Goal: Contribute content: Contribute content

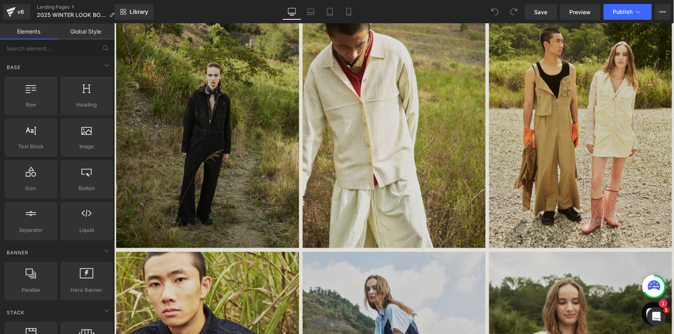
scroll to position [250, 0]
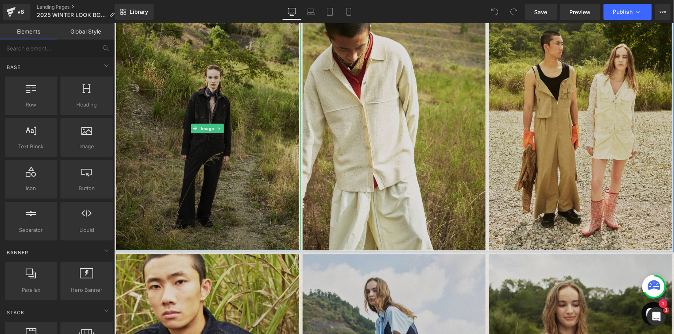
click at [218, 113] on img at bounding box center [207, 129] width 183 height 244
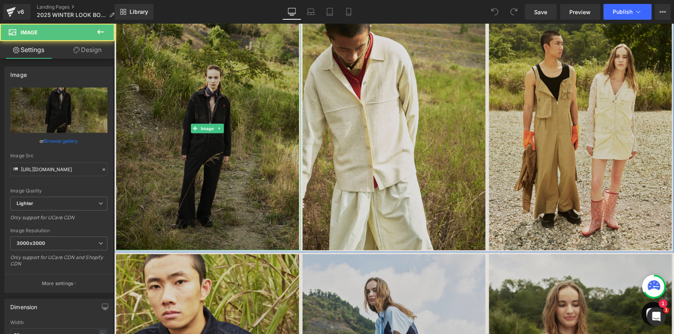
click at [207, 150] on img at bounding box center [207, 129] width 183 height 244
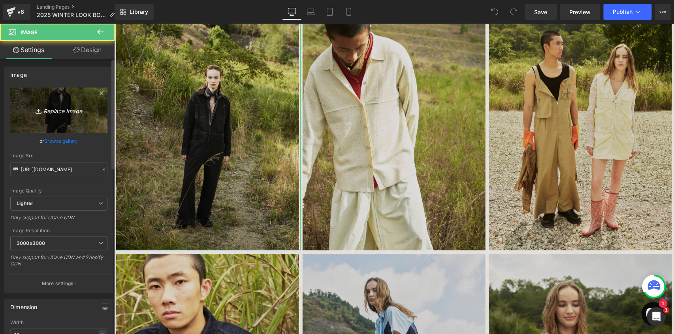
click at [61, 114] on icon "Replace Image" at bounding box center [58, 110] width 63 height 10
type input "C:\fakepath\No-210.jpg"
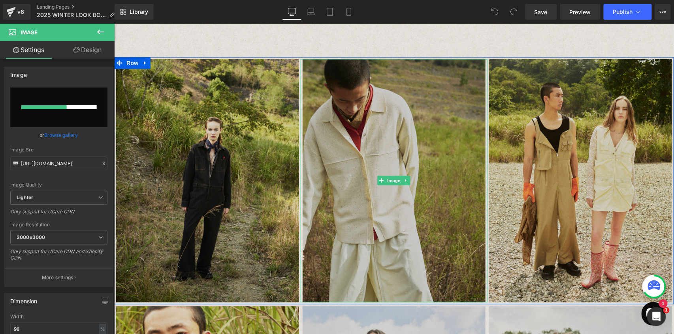
scroll to position [198, 0]
type input "[URL][DOMAIN_NAME]"
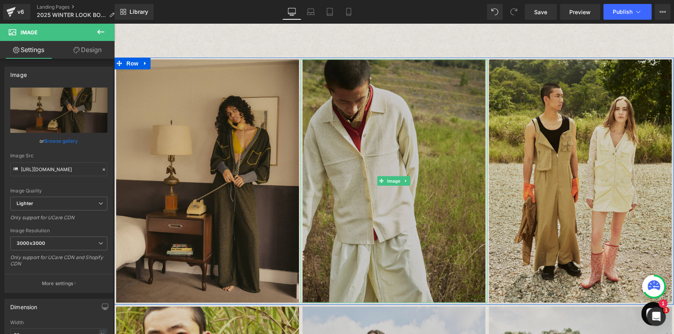
click at [391, 142] on img at bounding box center [393, 181] width 183 height 244
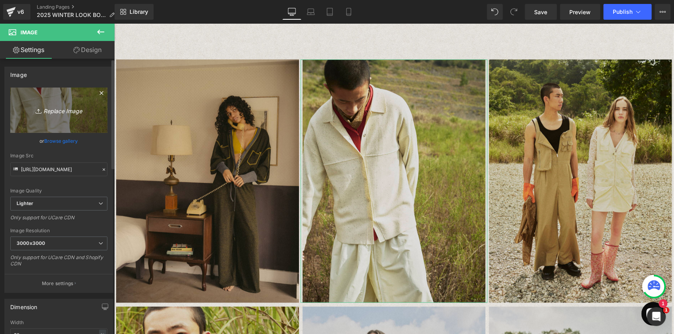
click at [58, 112] on icon "Replace Image" at bounding box center [58, 110] width 63 height 10
type input "C:\fakepath\No-444.jpg"
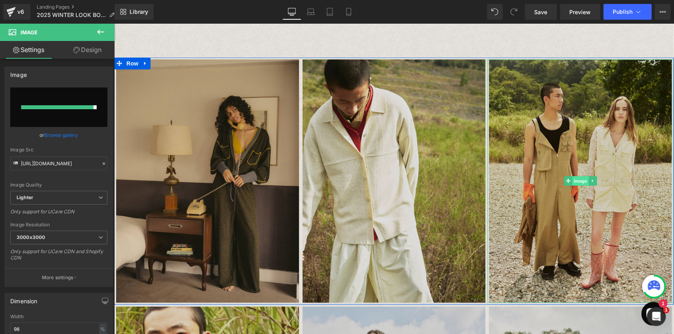
type input "[URL][DOMAIN_NAME]"
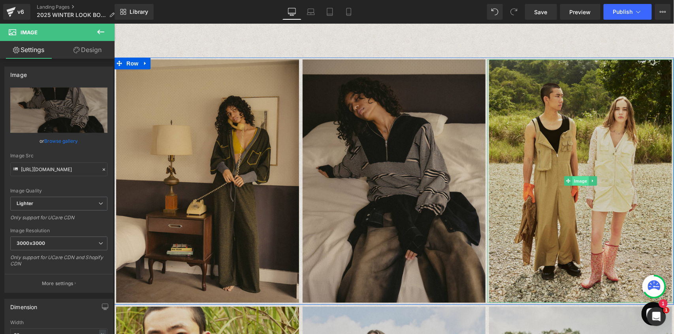
click at [575, 182] on span "Image" at bounding box center [580, 180] width 17 height 9
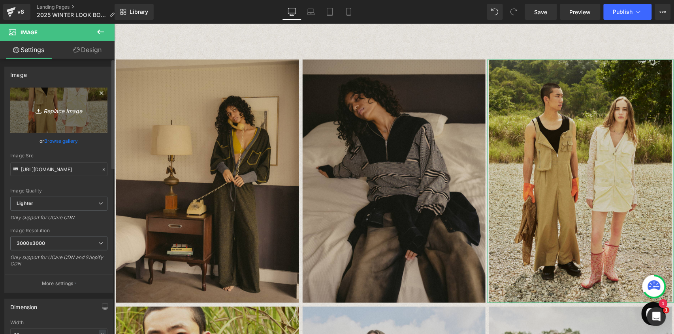
click at [59, 106] on icon "Replace Image" at bounding box center [58, 110] width 63 height 10
type input "C:\fakepath\No-568.jpg"
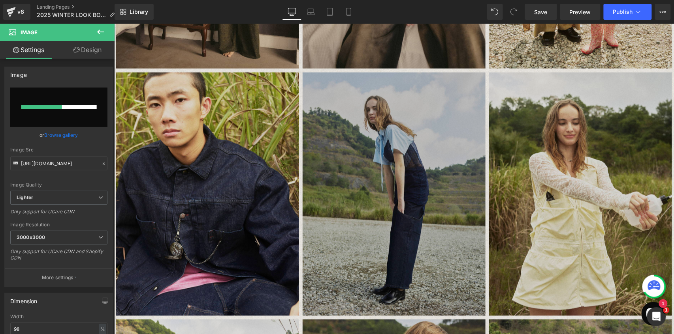
scroll to position [435, 0]
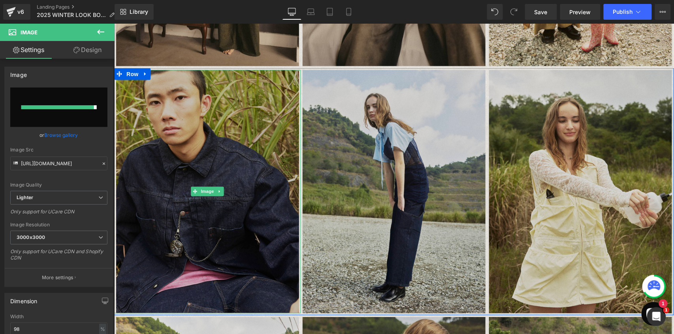
type input "[URL][DOMAIN_NAME]"
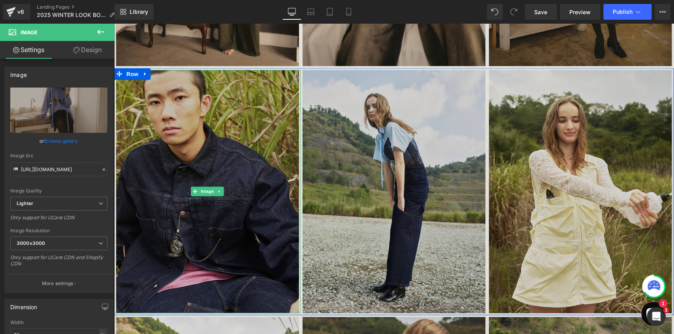
click at [209, 161] on img at bounding box center [207, 192] width 183 height 244
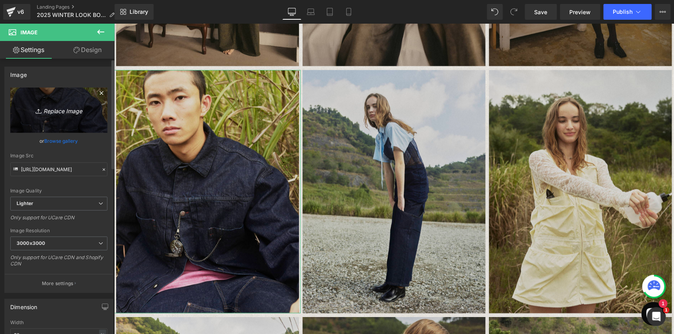
click at [49, 105] on link "Replace Image" at bounding box center [58, 110] width 97 height 45
type input "C:\fakepath\No-676.jpg"
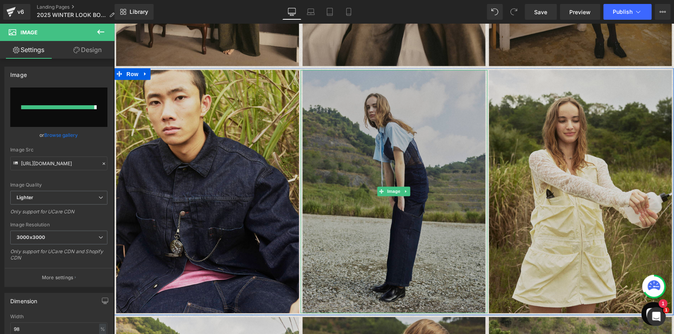
type input "[URL][DOMAIN_NAME]"
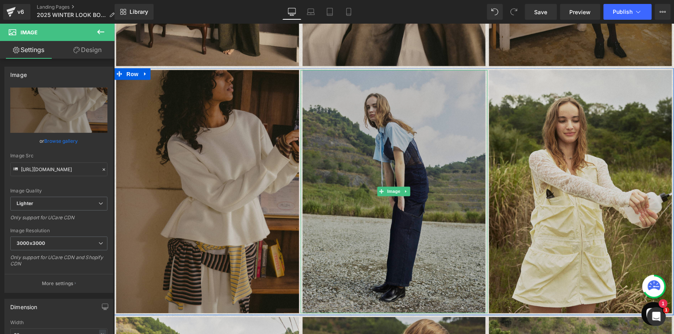
click at [438, 177] on img at bounding box center [393, 192] width 183 height 244
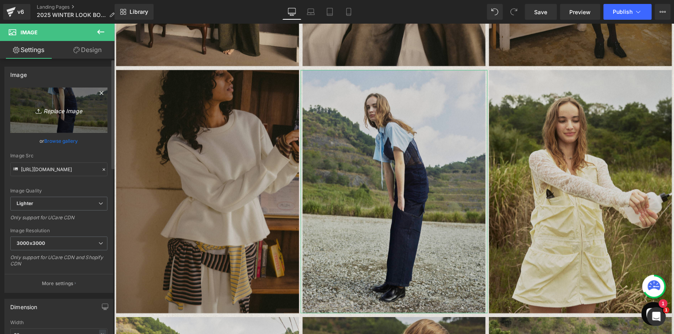
click at [58, 111] on icon "Replace Image" at bounding box center [58, 110] width 63 height 10
type input "C:\fakepath\No-991.jpg"
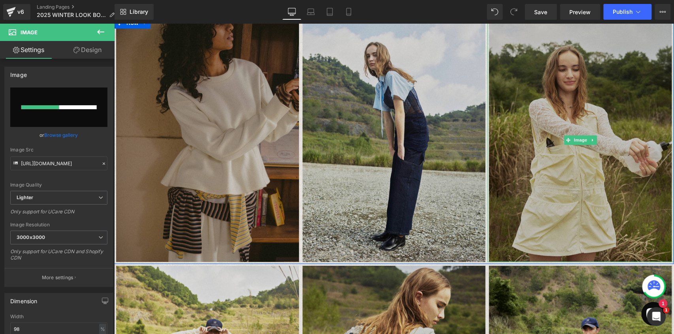
scroll to position [487, 0]
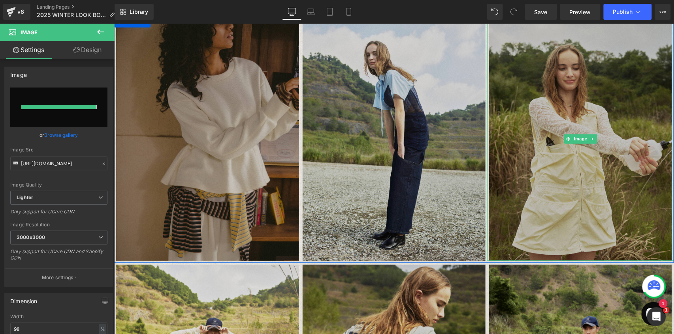
type input "[URL][DOMAIN_NAME]"
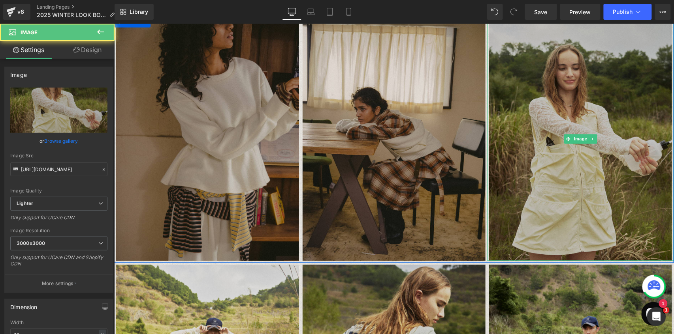
click at [605, 144] on img at bounding box center [579, 139] width 183 height 244
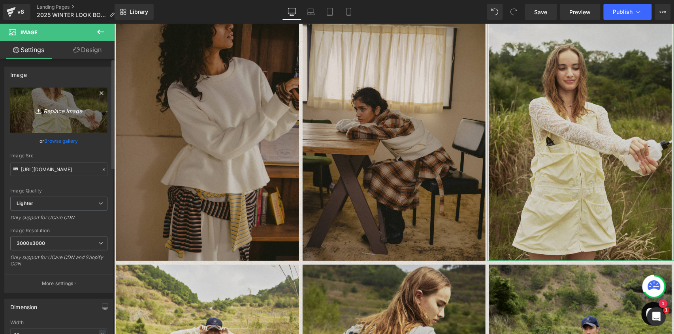
click at [61, 109] on icon "Replace Image" at bounding box center [58, 110] width 63 height 10
type input "C:\fakepath\No-1365.jpg"
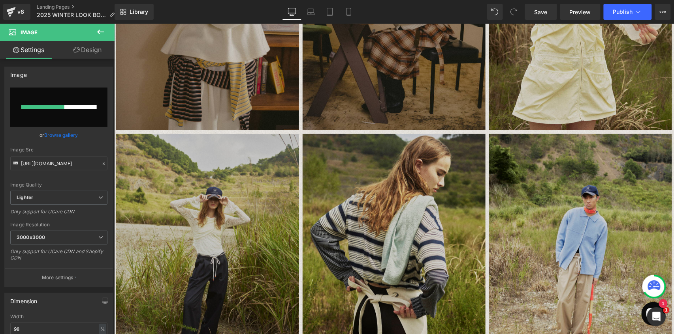
scroll to position [619, 0]
type input "[URL][DOMAIN_NAME]"
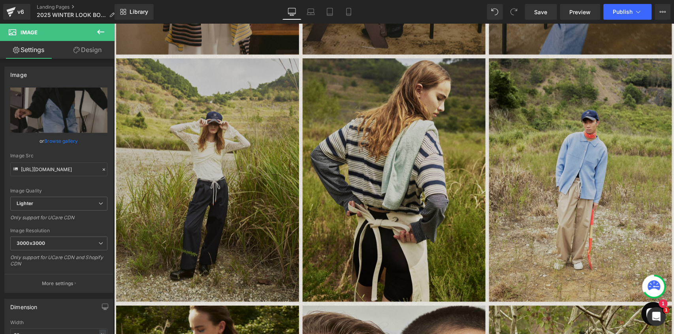
scroll to position [724, 0]
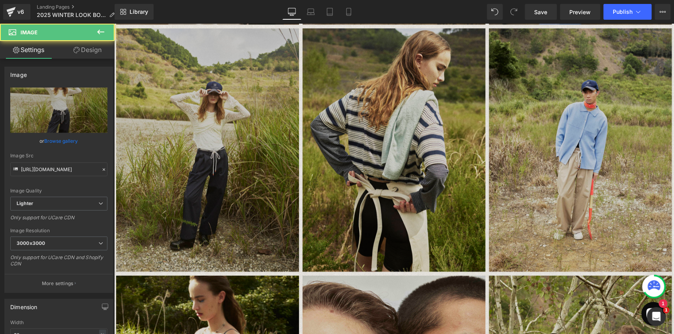
click at [231, 155] on img at bounding box center [207, 150] width 183 height 244
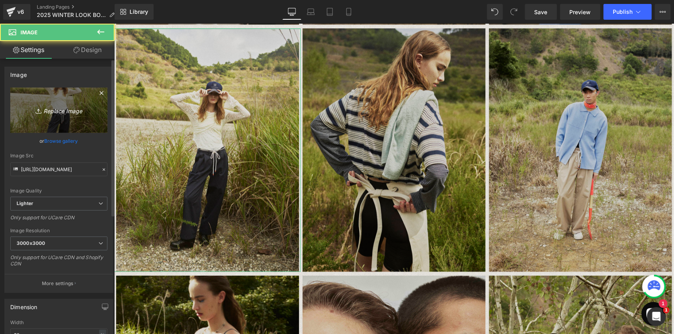
click at [57, 105] on link "Replace Image" at bounding box center [58, 110] width 97 height 45
type input "C:\fakepath\No-273.jpg"
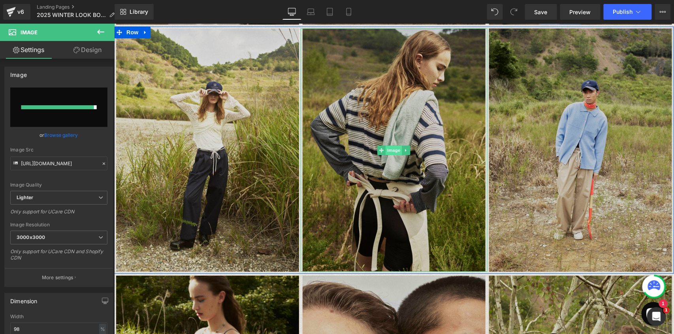
type input "[URL][DOMAIN_NAME]"
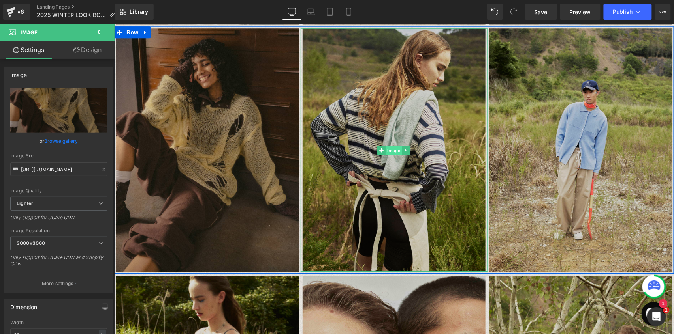
click at [392, 150] on span "Image" at bounding box center [393, 149] width 17 height 9
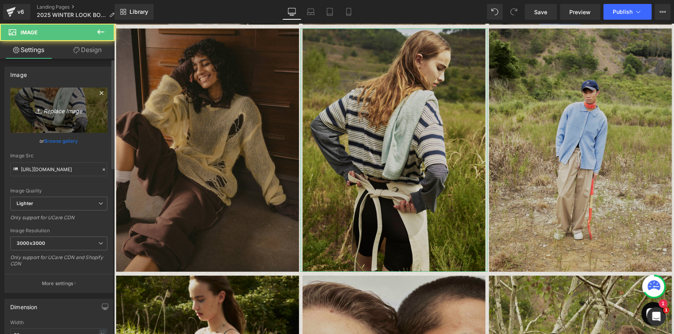
click at [43, 114] on icon "Replace Image" at bounding box center [58, 110] width 63 height 10
type input "C:\fakepath\No-100.jpg"
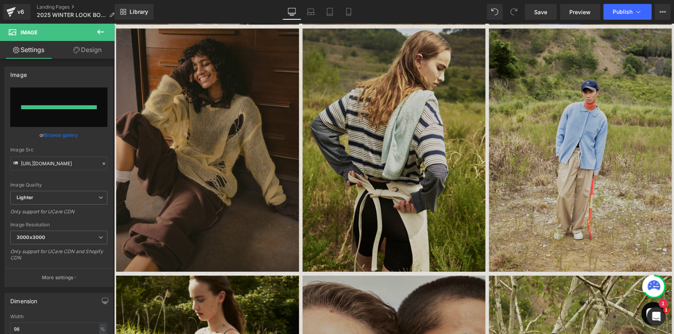
type input "[URL][DOMAIN_NAME]"
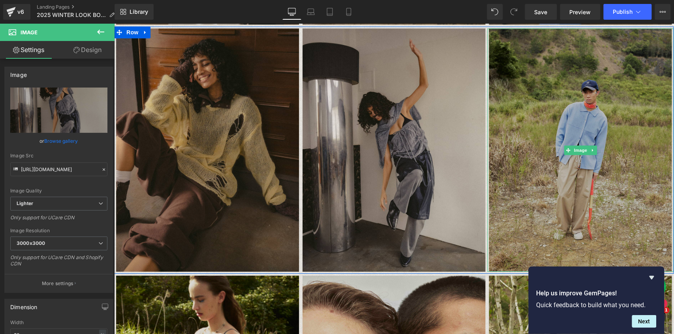
click at [571, 132] on img at bounding box center [579, 150] width 183 height 244
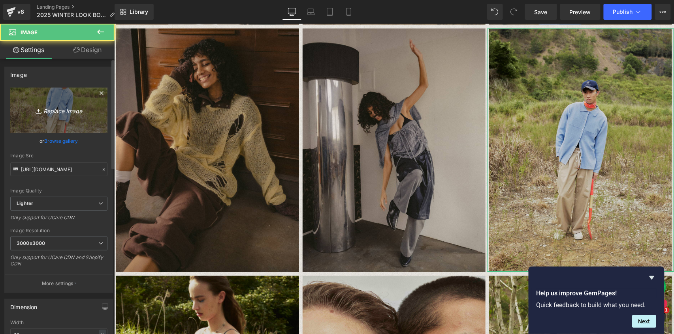
click at [71, 116] on link "Replace Image" at bounding box center [58, 110] width 97 height 45
type input "C:\fakepath\No-26.jpg"
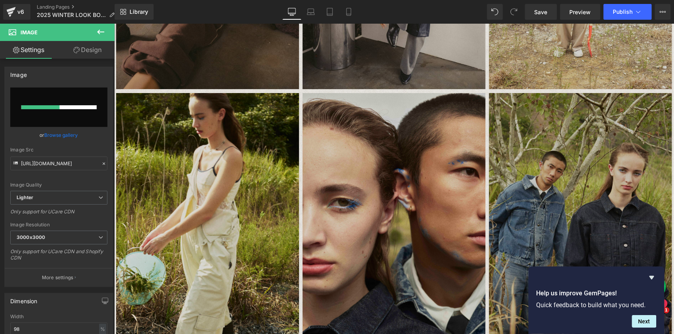
scroll to position [961, 0]
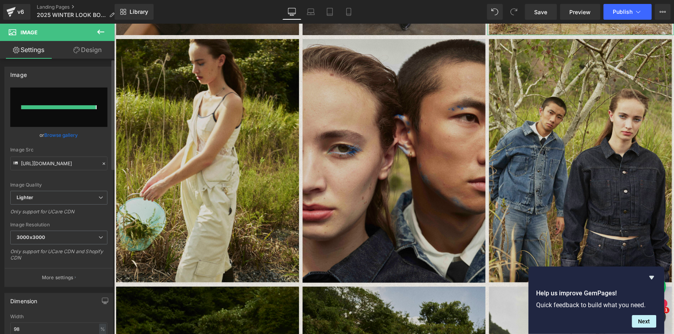
type input "[URL][DOMAIN_NAME]"
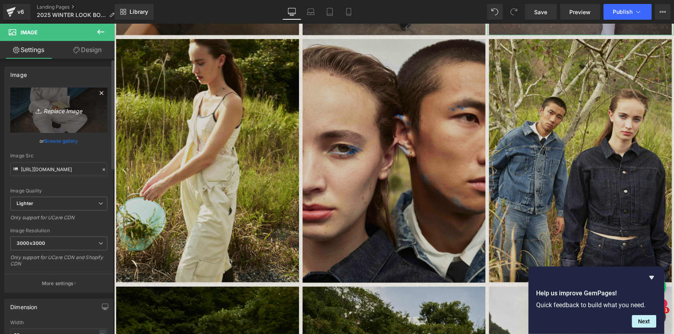
click at [55, 110] on icon "Replace Image" at bounding box center [58, 110] width 63 height 10
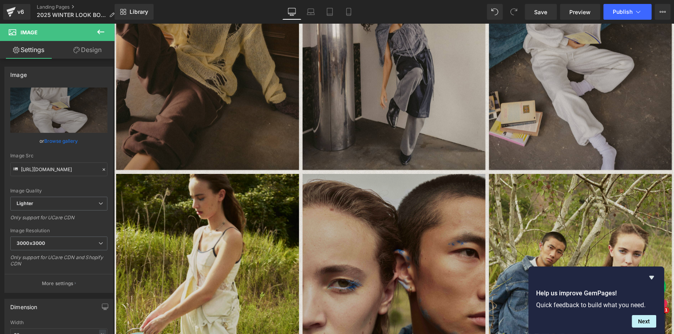
scroll to position [909, 0]
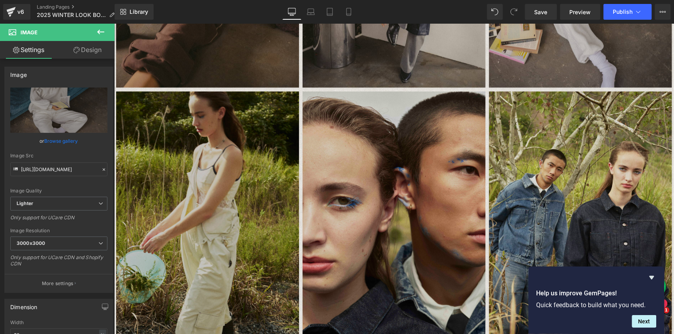
click at [241, 214] on img at bounding box center [207, 213] width 183 height 244
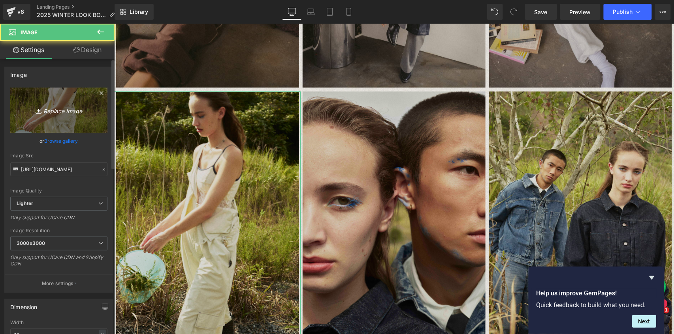
click at [51, 107] on icon "Replace Image" at bounding box center [58, 110] width 63 height 10
type input "C:\fakepath\No-338.jpg"
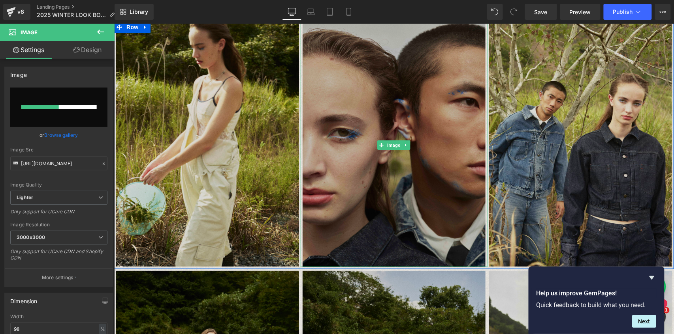
scroll to position [988, 0]
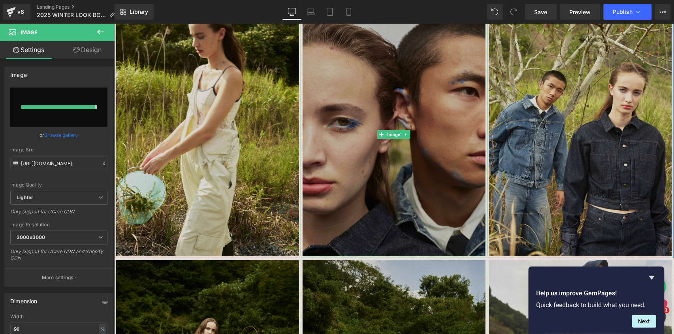
type input "[URL][DOMAIN_NAME]"
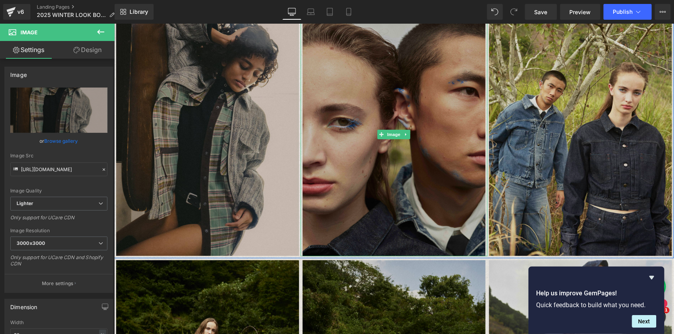
click at [400, 158] on img at bounding box center [393, 134] width 183 height 244
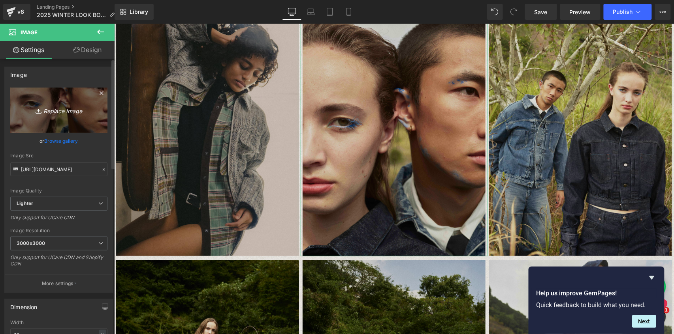
click at [70, 107] on icon "Replace Image" at bounding box center [58, 110] width 63 height 10
type input "C:\fakepath\No-789.jpg"
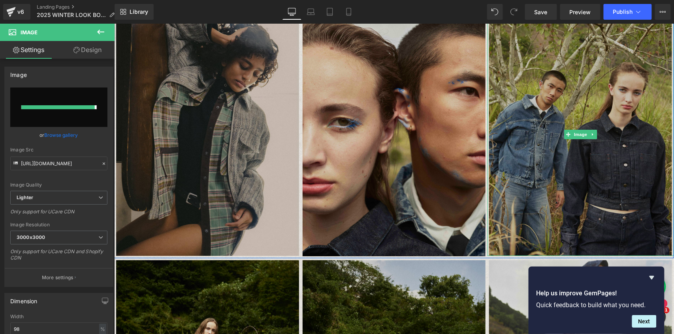
type input "[URL][DOMAIN_NAME]"
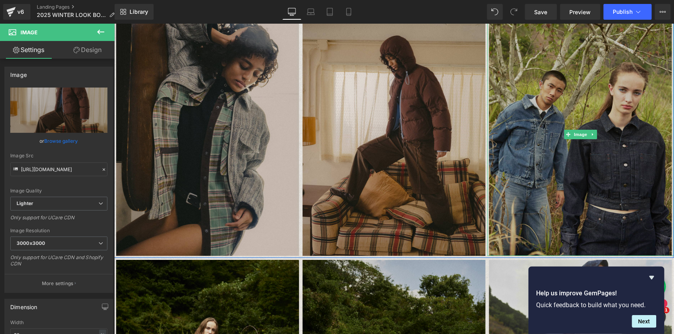
click at [595, 190] on img at bounding box center [579, 134] width 183 height 244
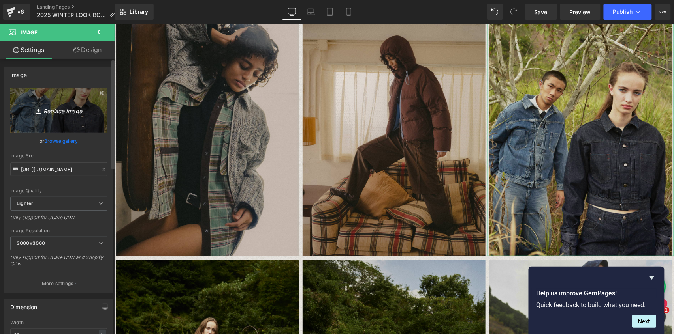
click at [60, 115] on icon "Replace Image" at bounding box center [58, 110] width 63 height 10
type input "C:\fakepath\No-1080.jpg"
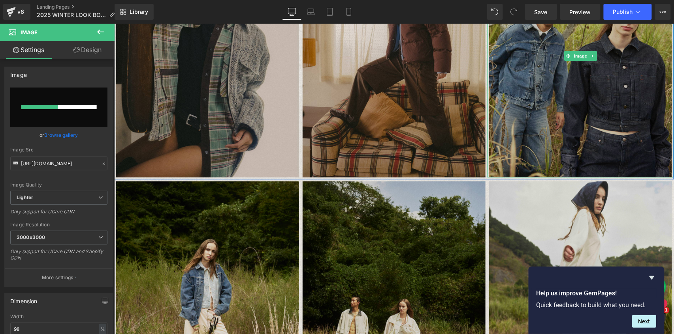
scroll to position [1067, 0]
type input "[URL][DOMAIN_NAME]"
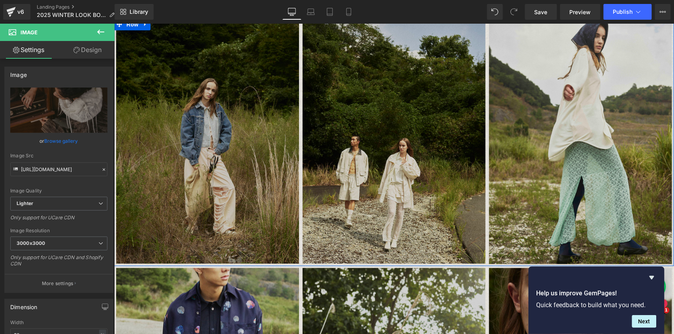
scroll to position [1251, 0]
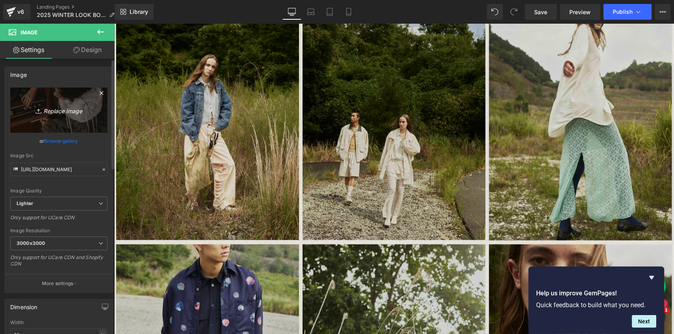
click at [60, 115] on link "Replace Image" at bounding box center [58, 110] width 97 height 45
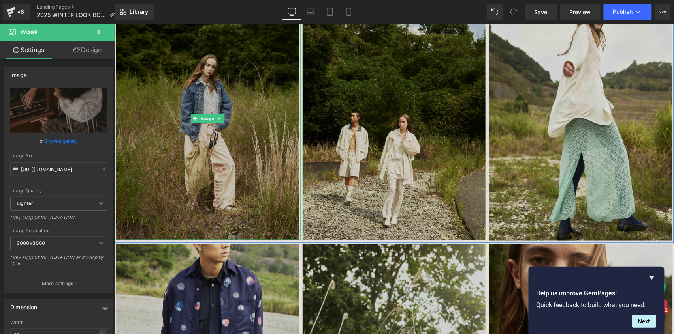
click at [225, 141] on img at bounding box center [207, 118] width 183 height 244
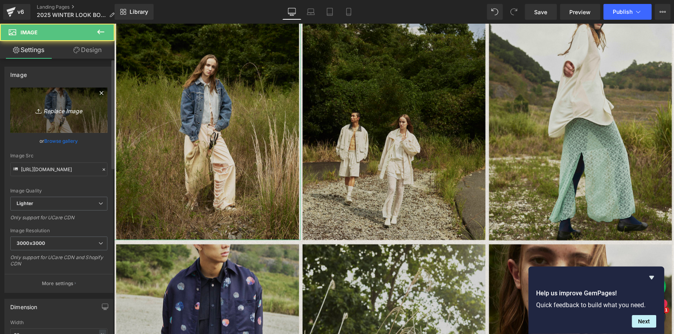
click at [60, 104] on link "Replace Image" at bounding box center [58, 110] width 97 height 45
type input "C:\fakepath\No-491.jpg"
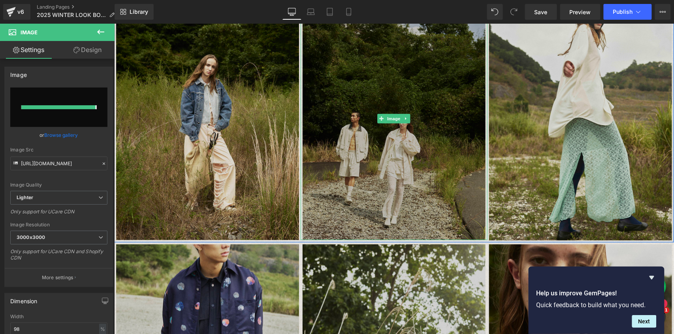
type input "[URL][DOMAIN_NAME]"
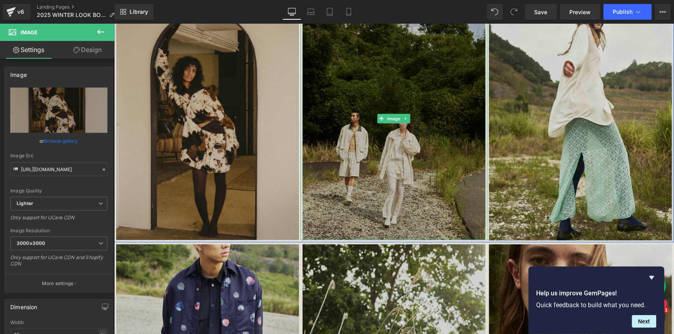
click at [389, 150] on img at bounding box center [393, 118] width 183 height 244
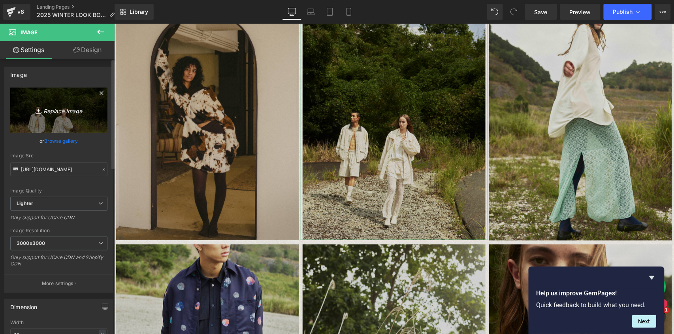
click at [47, 114] on icon "Replace Image" at bounding box center [58, 110] width 63 height 10
type input "C:\fakepath\No-1278.jpg"
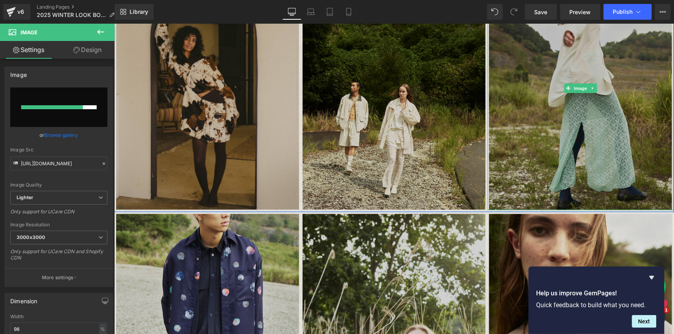
scroll to position [1330, 0]
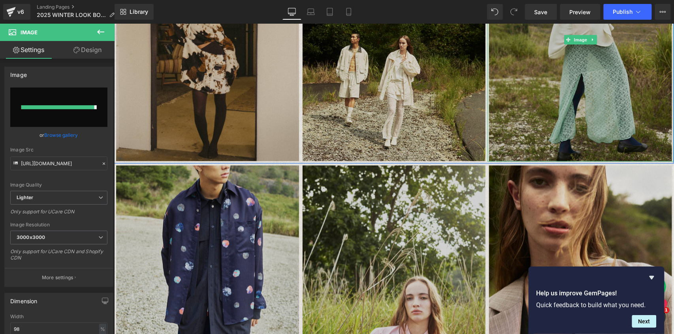
type input "[URL][DOMAIN_NAME]"
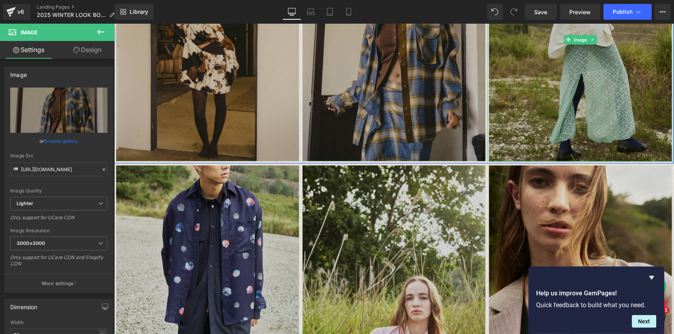
click at [580, 89] on img at bounding box center [579, 39] width 183 height 244
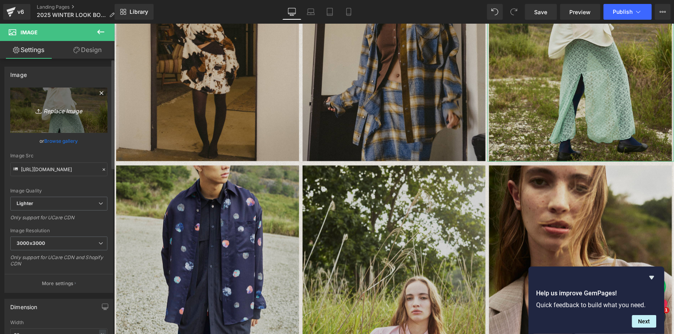
click at [65, 113] on icon "Replace Image" at bounding box center [58, 110] width 63 height 10
type input "C:\fakepath\No-1161.jpg"
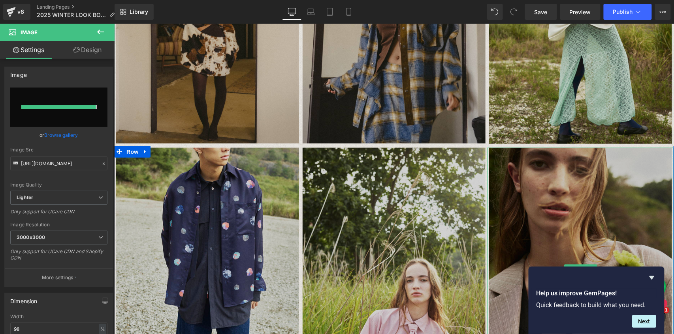
scroll to position [1356, 0]
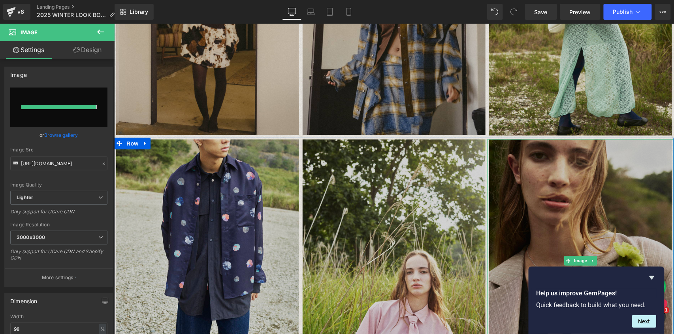
type input "[URL][DOMAIN_NAME]"
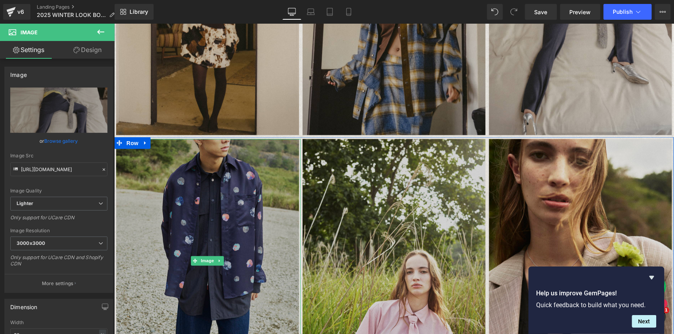
click at [195, 270] on img at bounding box center [207, 261] width 183 height 244
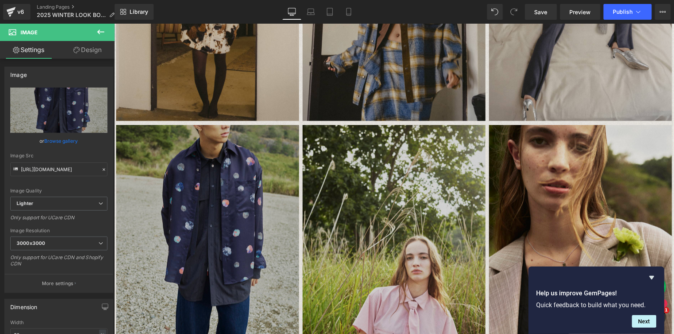
scroll to position [1382, 0]
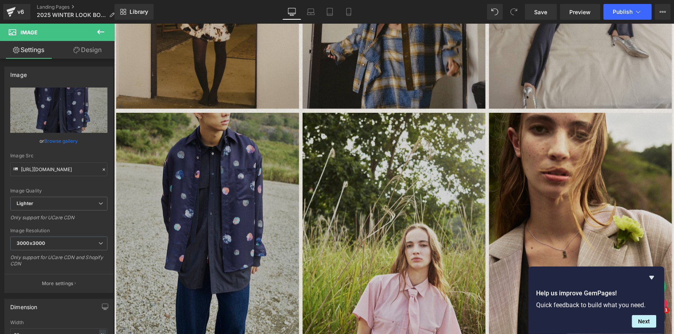
click at [208, 218] on img at bounding box center [207, 235] width 183 height 244
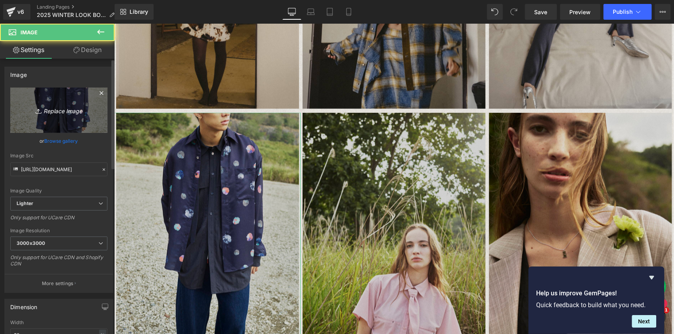
click at [94, 117] on link "Replace Image" at bounding box center [58, 110] width 97 height 45
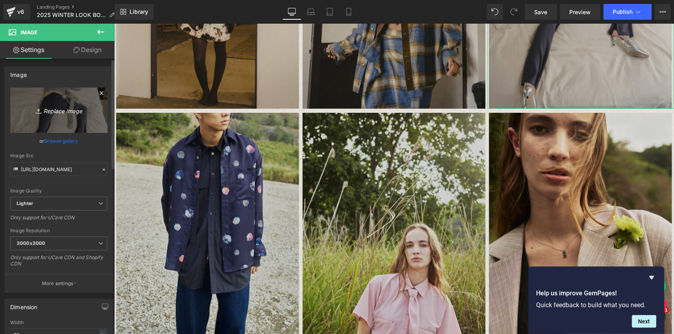
click at [45, 111] on icon "Replace Image" at bounding box center [58, 110] width 63 height 10
type input "C:\fakepath\No-1161.jpg"
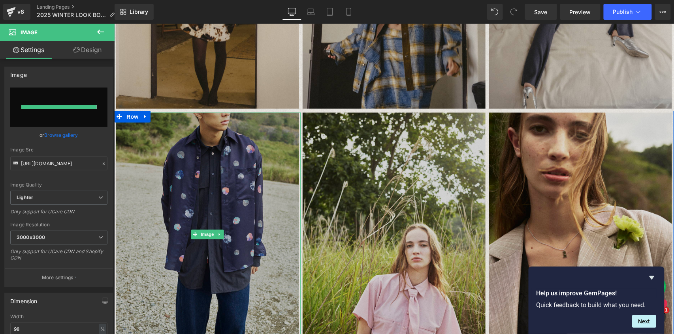
type input "[URL][DOMAIN_NAME]"
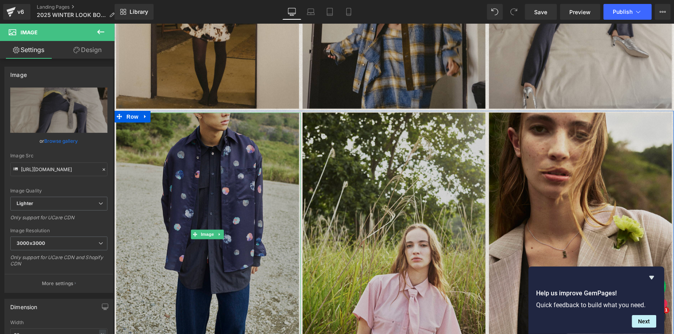
click at [222, 222] on img at bounding box center [207, 235] width 183 height 244
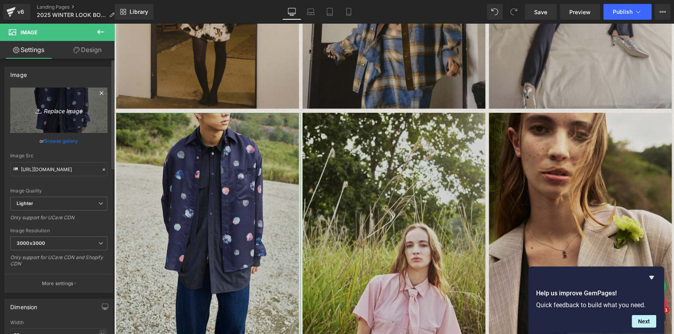
click at [50, 113] on icon "Replace Image" at bounding box center [58, 110] width 63 height 10
type input "C:\fakepath\No-955.jpg"
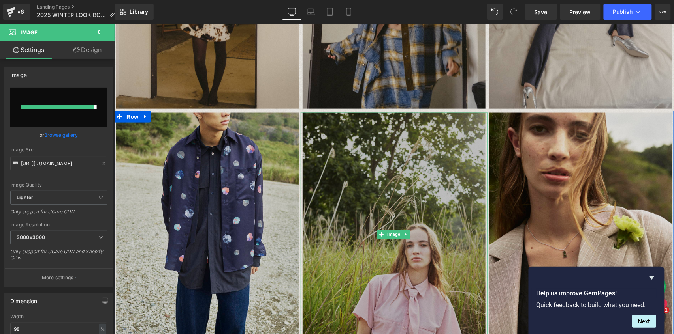
type input "[URL][DOMAIN_NAME]"
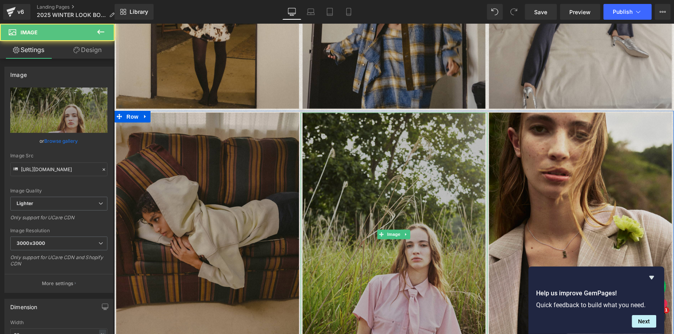
click at [391, 190] on img at bounding box center [393, 235] width 183 height 244
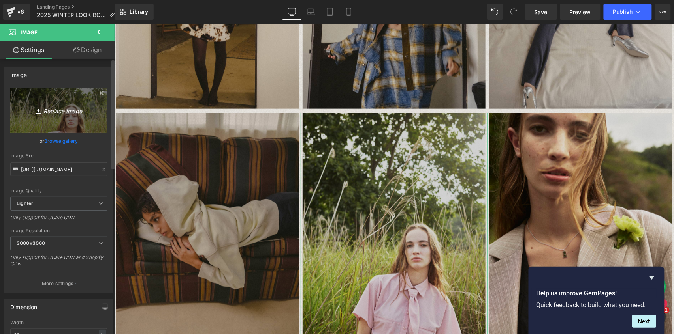
click at [66, 104] on link "Replace Image" at bounding box center [58, 110] width 97 height 45
type input "C:\fakepath\No-905.jpg"
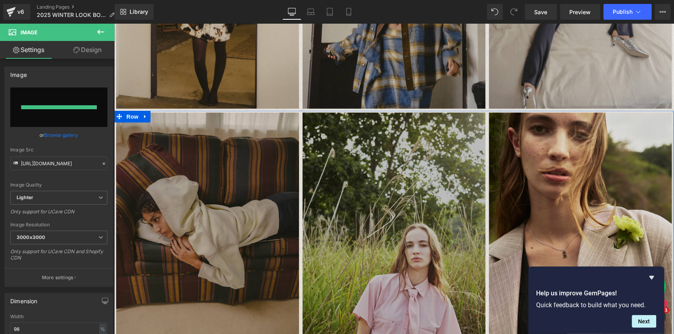
type input "[URL][DOMAIN_NAME]"
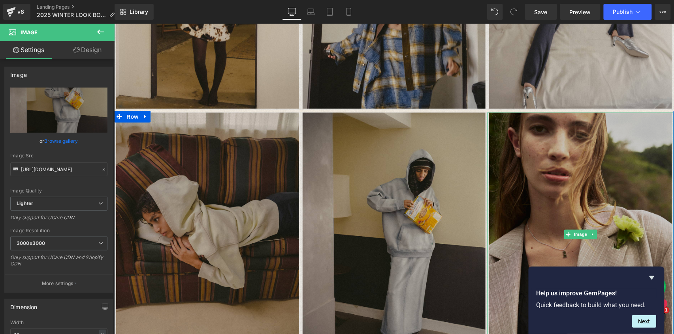
click at [543, 176] on img at bounding box center [579, 235] width 183 height 244
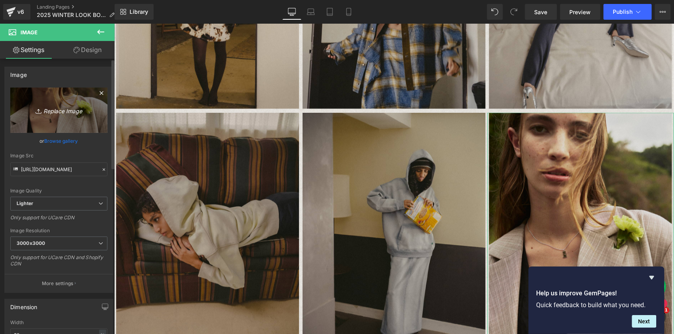
click at [70, 113] on icon "Replace Image" at bounding box center [58, 110] width 63 height 10
type input "C:\fakepath\No-143.jpg"
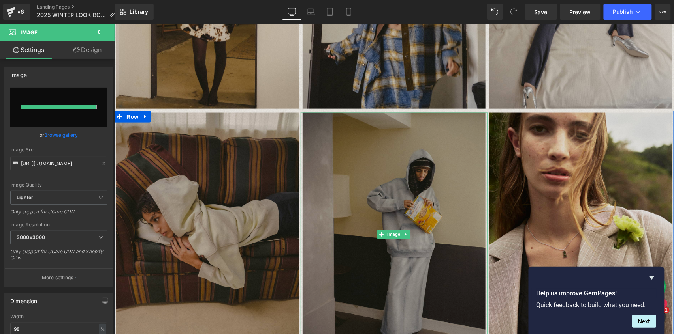
type input "[URL][DOMAIN_NAME]"
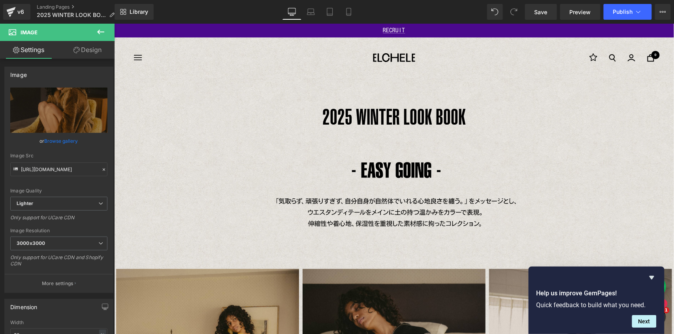
scroll to position [0, 0]
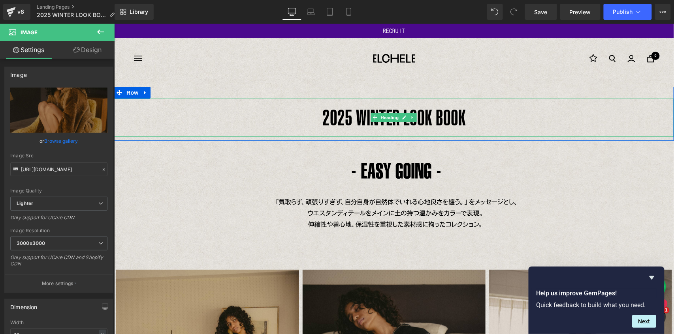
click at [439, 113] on h1 "2025 WINTER LOOK BOOK" at bounding box center [394, 117] width 560 height 38
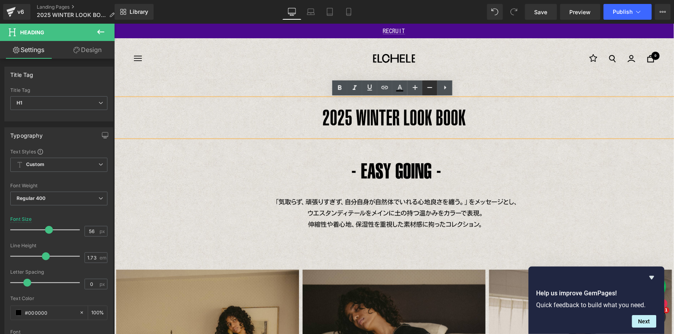
click at [428, 91] on icon at bounding box center [429, 87] width 9 height 9
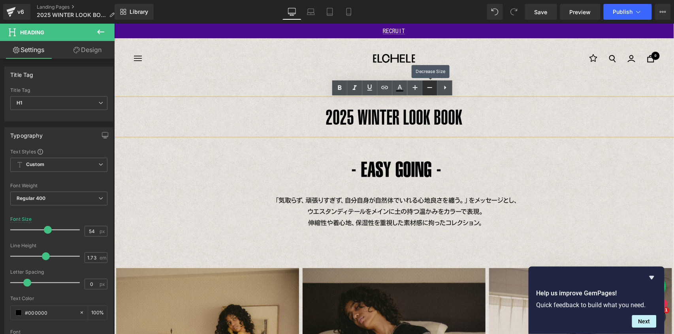
click at [428, 91] on icon at bounding box center [429, 87] width 9 height 9
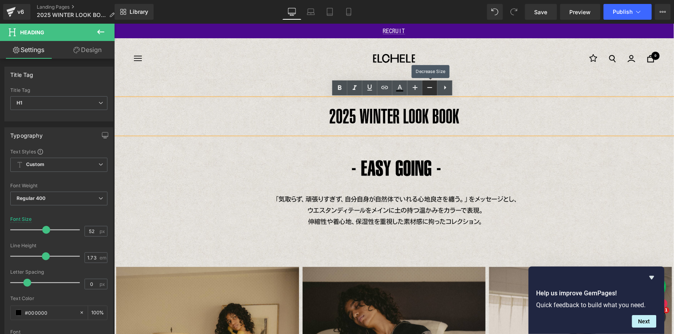
click at [428, 91] on icon at bounding box center [429, 87] width 9 height 9
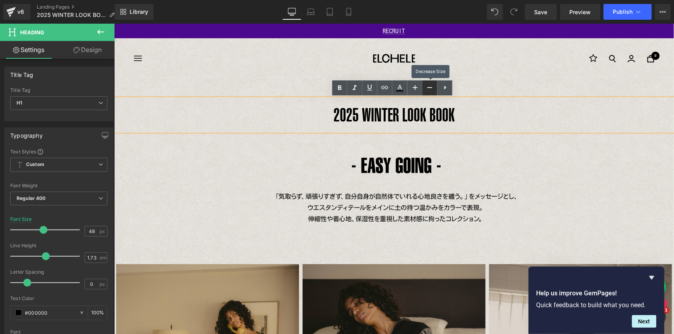
click at [428, 91] on icon at bounding box center [429, 87] width 9 height 9
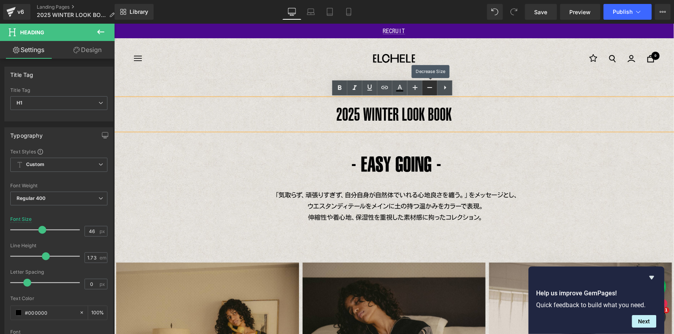
click at [428, 91] on icon at bounding box center [429, 87] width 9 height 9
type input "44"
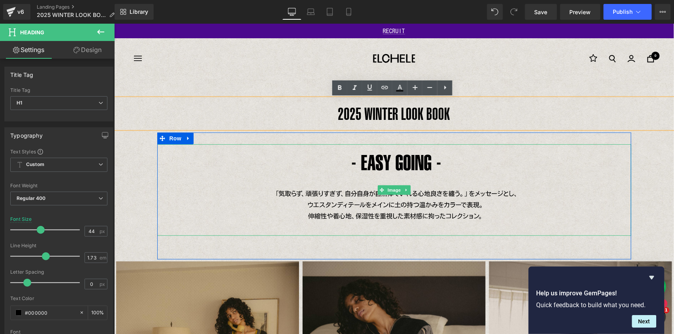
click at [425, 162] on img at bounding box center [394, 190] width 308 height 92
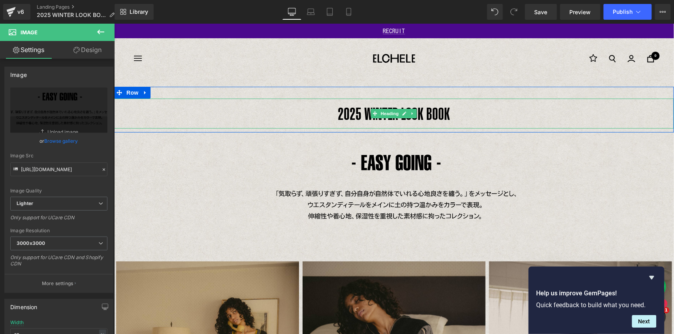
click at [440, 114] on h1 "2025 WINTER LOOK BOOK" at bounding box center [394, 113] width 560 height 30
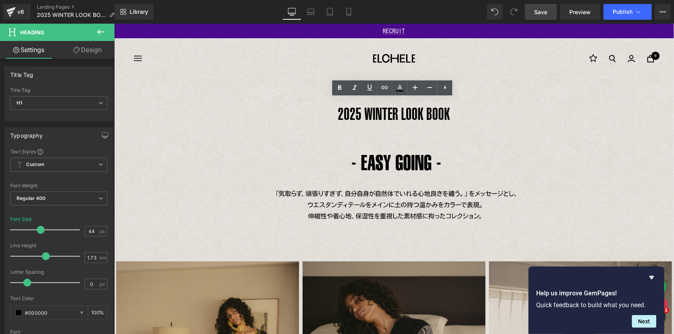
click at [548, 13] on link "Save" at bounding box center [541, 12] width 32 height 16
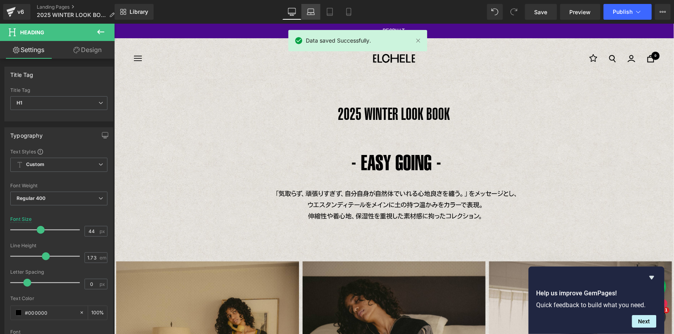
click at [317, 15] on link "Laptop" at bounding box center [310, 12] width 19 height 16
type input "52"
type input "100"
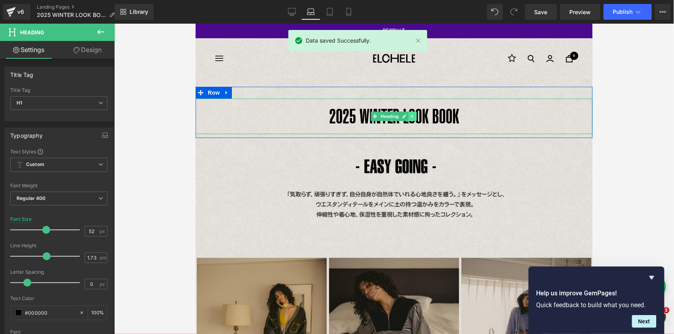
click at [412, 114] on icon at bounding box center [412, 116] width 4 height 5
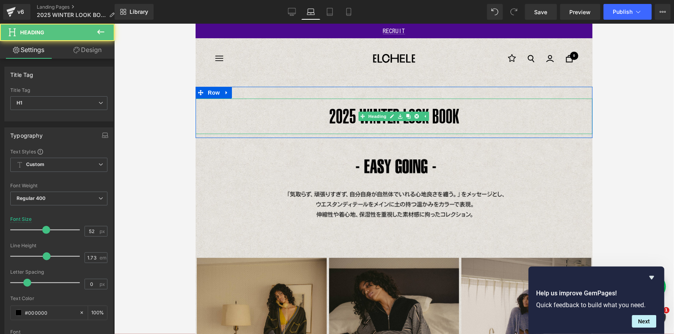
click at [438, 116] on h1 "2025 WINTER LOOK BOOK" at bounding box center [393, 116] width 397 height 36
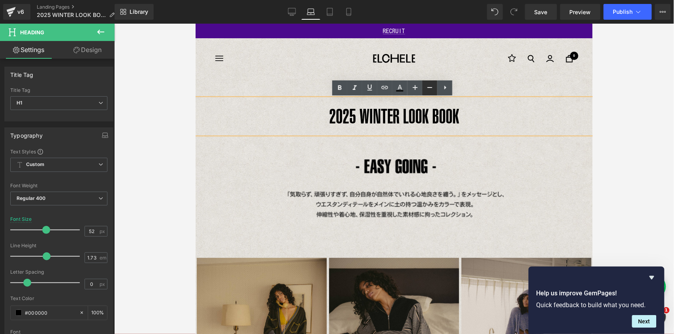
click at [428, 87] on icon at bounding box center [429, 87] width 9 height 9
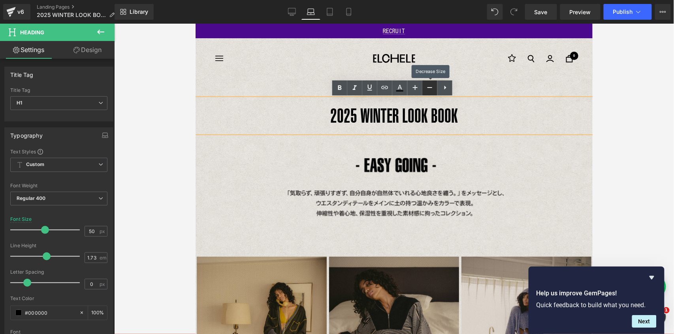
click at [428, 87] on icon at bounding box center [429, 87] width 9 height 9
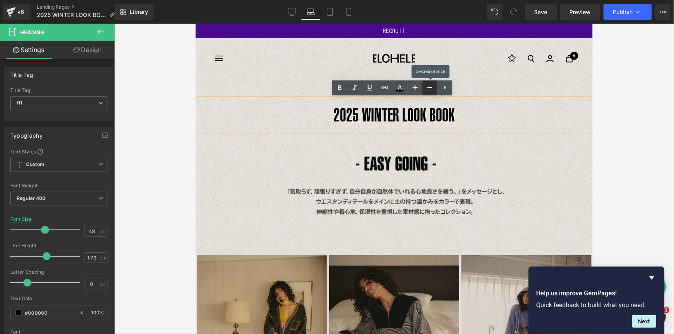
click at [428, 87] on icon at bounding box center [429, 87] width 9 height 9
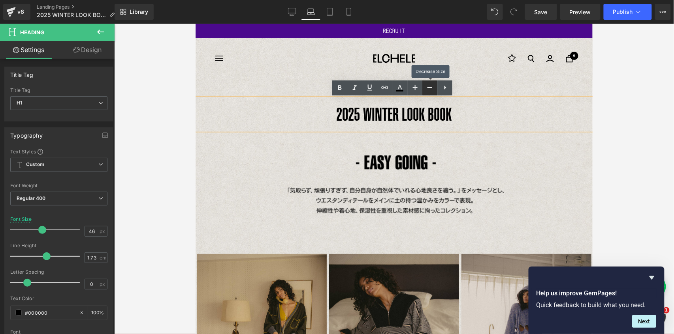
click at [428, 87] on icon at bounding box center [429, 87] width 9 height 9
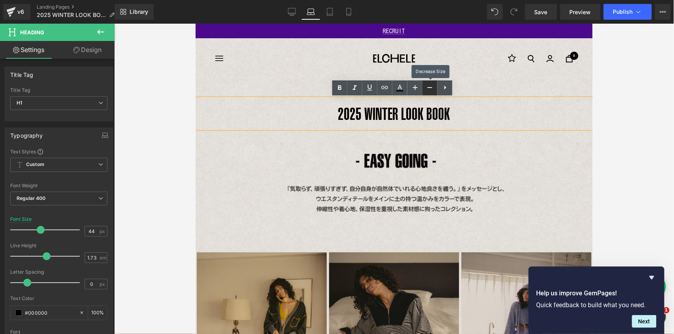
click at [428, 87] on icon at bounding box center [429, 87] width 9 height 9
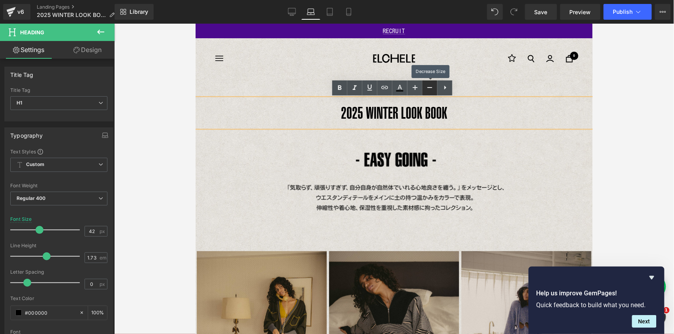
click at [428, 87] on icon at bounding box center [429, 87] width 9 height 9
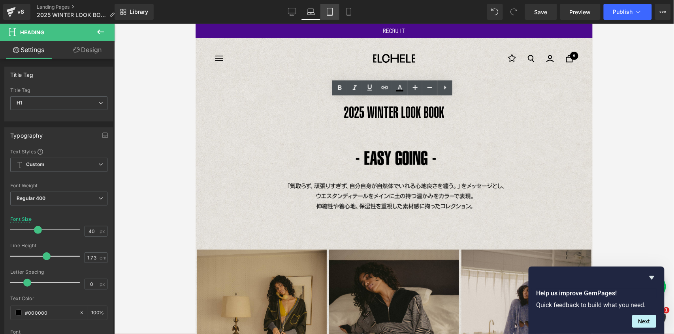
click at [335, 10] on link "Tablet" at bounding box center [329, 12] width 19 height 16
type input "52"
type input "100"
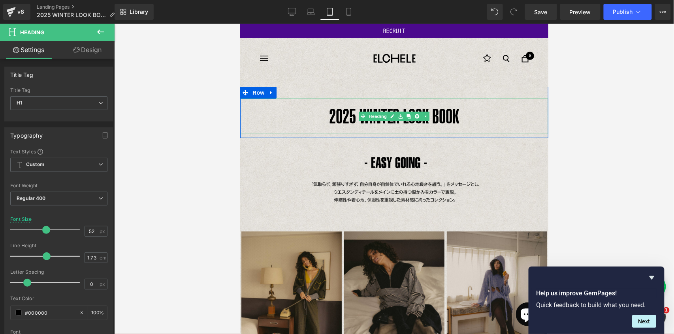
click at [425, 119] on link at bounding box center [425, 115] width 8 height 9
click at [435, 111] on h1 "2025 WINTER LOOK BOOK" at bounding box center [394, 116] width 308 height 36
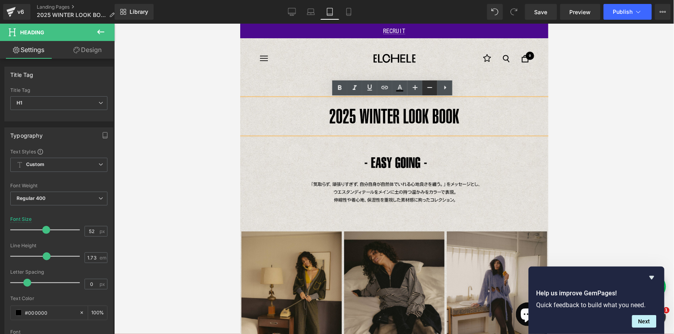
click at [430, 92] on link at bounding box center [429, 88] width 15 height 15
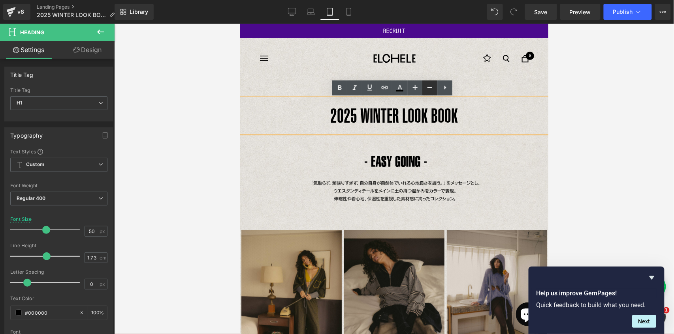
click at [430, 92] on link at bounding box center [429, 88] width 15 height 15
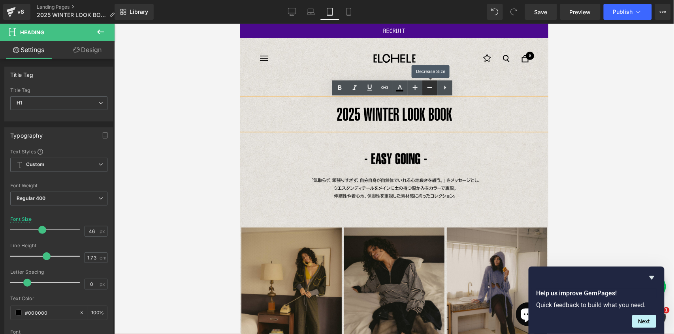
click at [430, 92] on link at bounding box center [429, 88] width 15 height 15
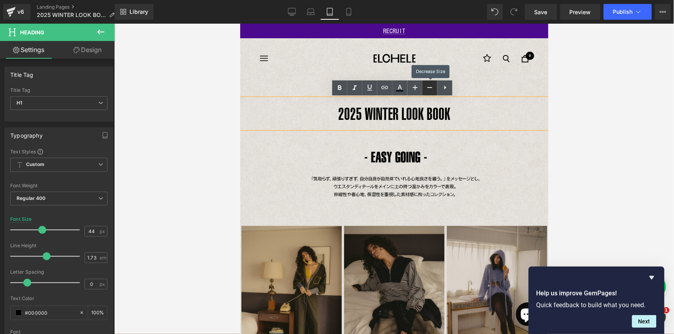
click at [430, 92] on link at bounding box center [429, 88] width 15 height 15
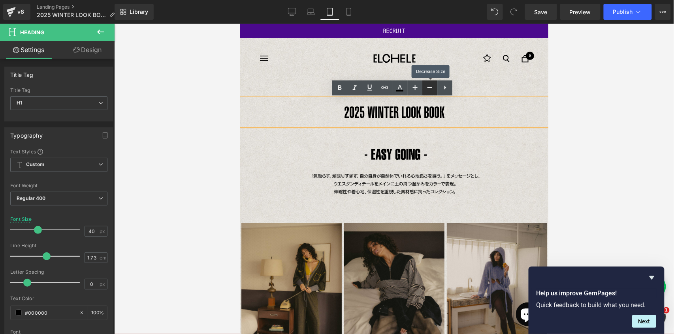
click at [430, 92] on link at bounding box center [429, 88] width 15 height 15
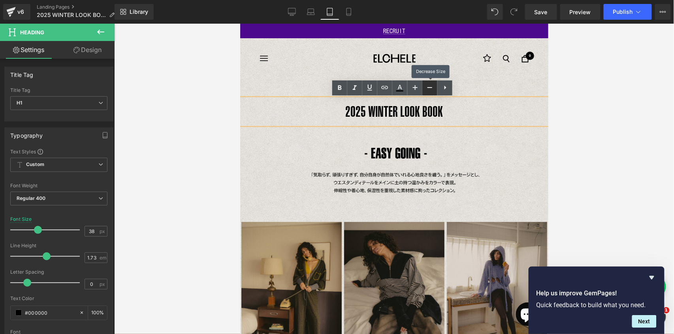
click at [430, 92] on link at bounding box center [429, 88] width 15 height 15
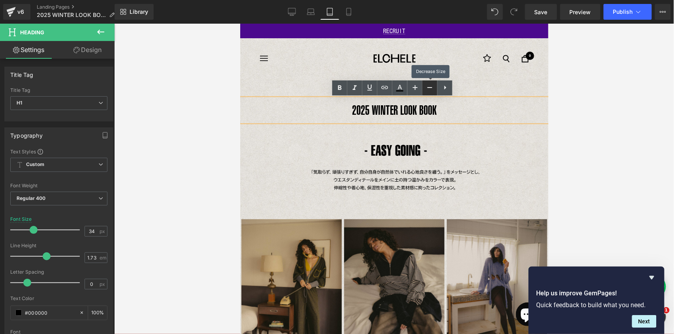
click at [430, 92] on link at bounding box center [429, 88] width 15 height 15
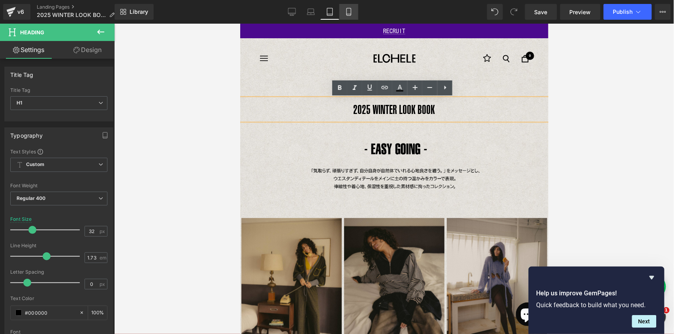
click at [349, 12] on icon at bounding box center [349, 12] width 8 height 8
type input "24"
type input "100"
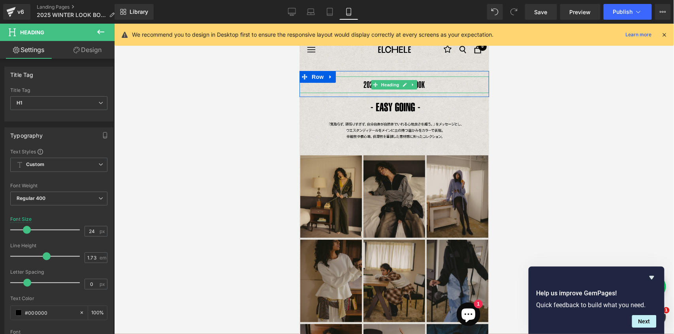
click at [425, 84] on h1 "2025 WINTER LOOK BOOK" at bounding box center [394, 84] width 190 height 17
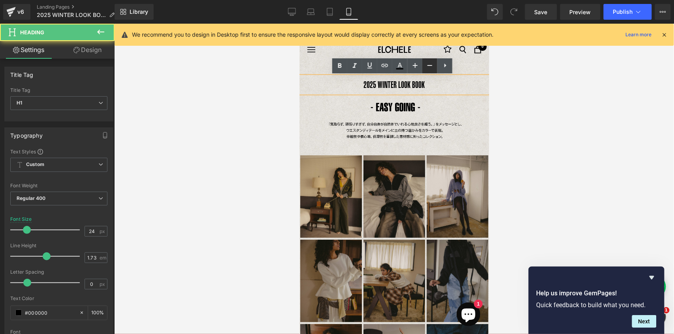
click at [426, 65] on icon at bounding box center [429, 65] width 9 height 9
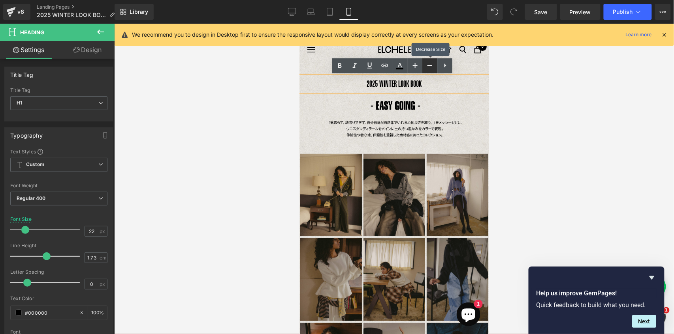
click at [426, 65] on icon at bounding box center [429, 65] width 9 height 9
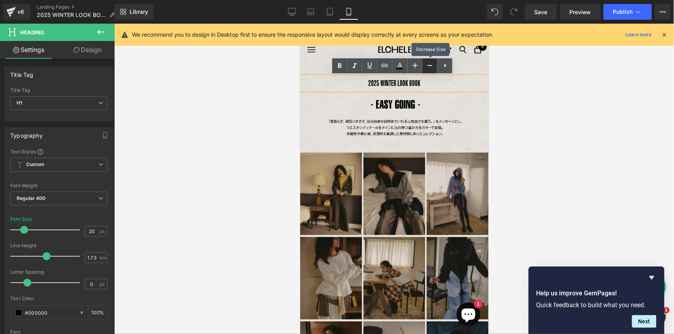
click at [426, 65] on icon at bounding box center [429, 65] width 9 height 9
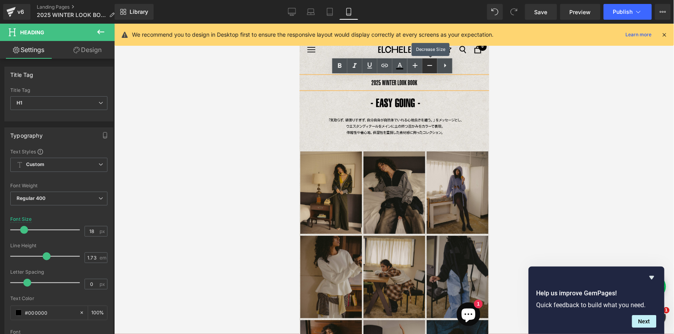
click at [426, 65] on icon at bounding box center [429, 65] width 9 height 9
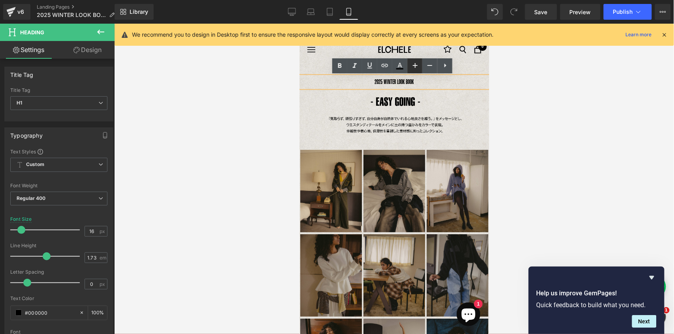
click at [419, 63] on icon at bounding box center [414, 65] width 9 height 9
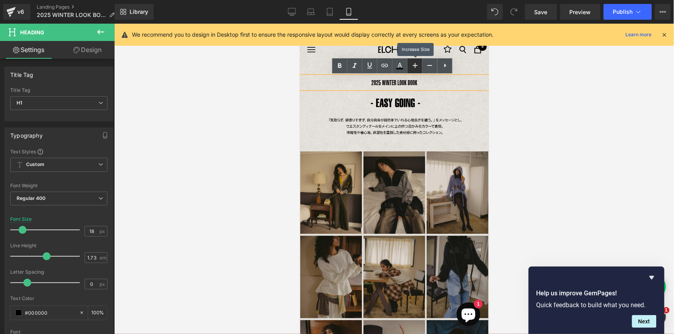
click at [412, 68] on icon at bounding box center [414, 65] width 9 height 9
type input "20"
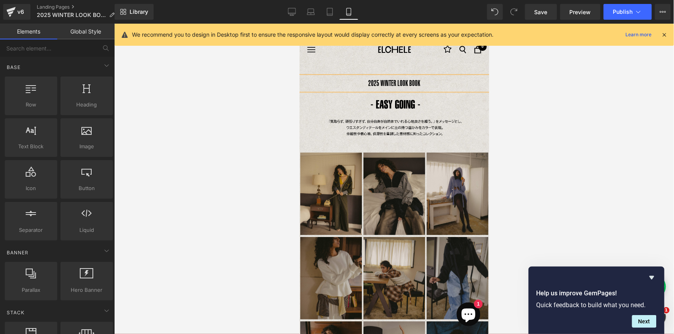
click at [528, 118] on div at bounding box center [394, 179] width 560 height 311
click at [665, 33] on icon at bounding box center [664, 34] width 7 height 7
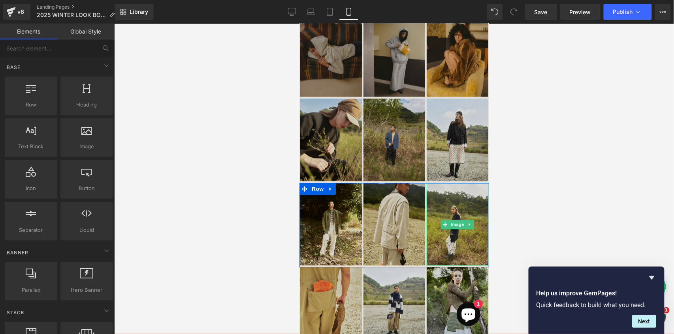
scroll to position [549, 0]
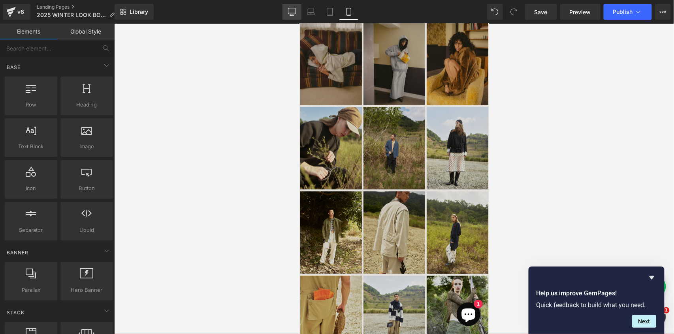
click at [292, 13] on icon at bounding box center [292, 12] width 8 height 8
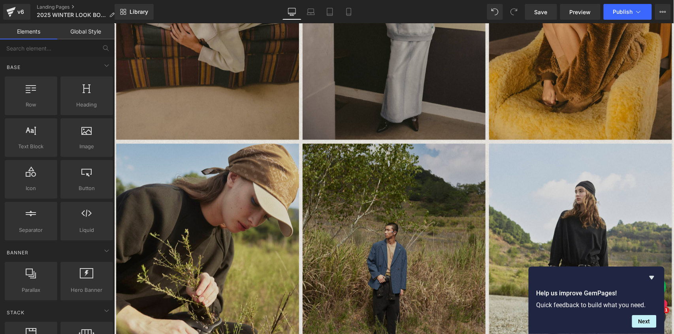
scroll to position [1662, 0]
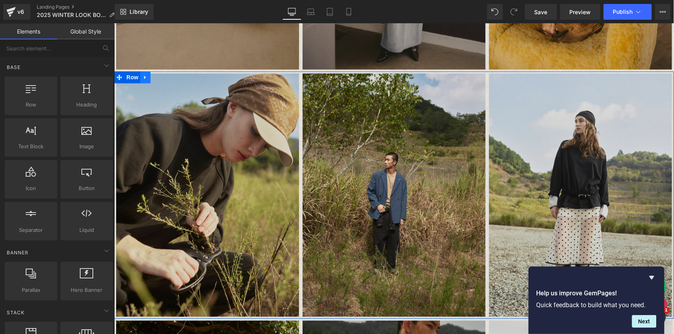
click at [147, 76] on link at bounding box center [145, 77] width 10 height 12
click at [163, 79] on icon at bounding box center [166, 77] width 6 height 6
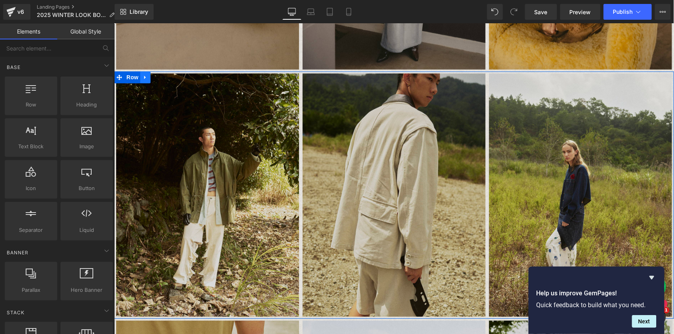
click at [144, 78] on icon at bounding box center [145, 77] width 6 height 6
click at [165, 77] on icon at bounding box center [166, 77] width 6 height 6
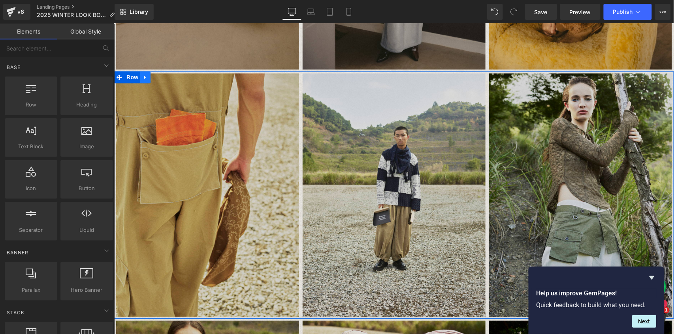
click at [145, 78] on icon at bounding box center [145, 77] width 6 height 6
click at [163, 79] on icon at bounding box center [166, 77] width 6 height 6
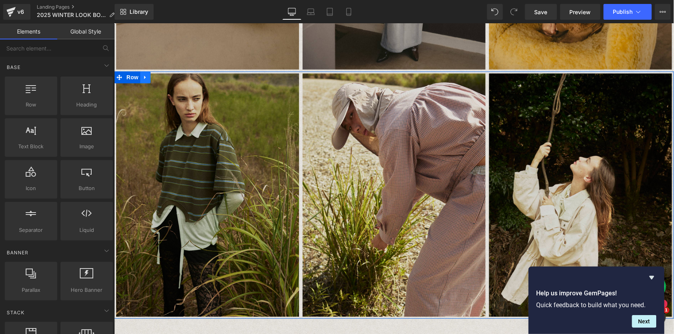
click at [145, 76] on icon at bounding box center [145, 77] width 6 height 6
click at [164, 79] on icon at bounding box center [166, 77] width 6 height 6
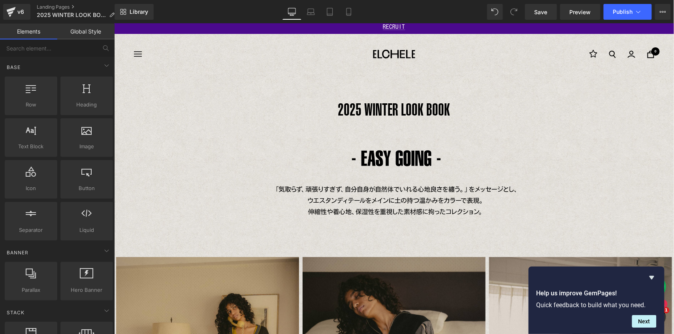
scroll to position [0, 0]
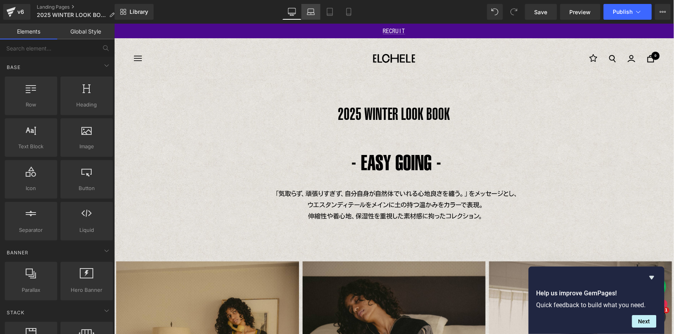
click at [314, 15] on icon at bounding box center [311, 12] width 8 height 8
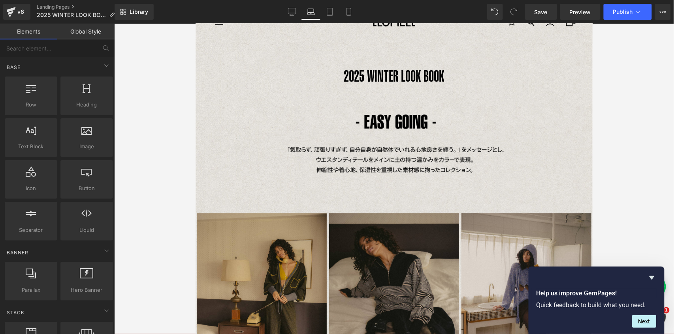
scroll to position [55, 0]
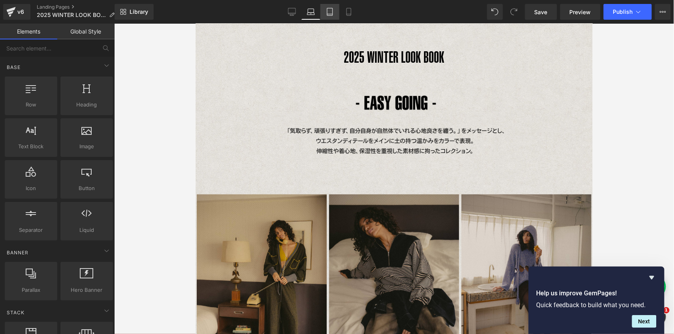
click at [327, 11] on icon at bounding box center [330, 12] width 6 height 8
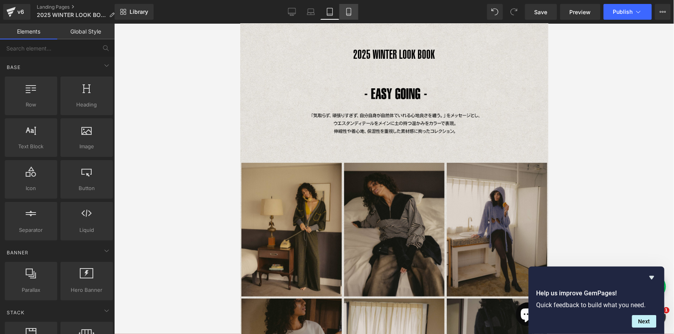
click at [346, 12] on icon at bounding box center [349, 12] width 8 height 8
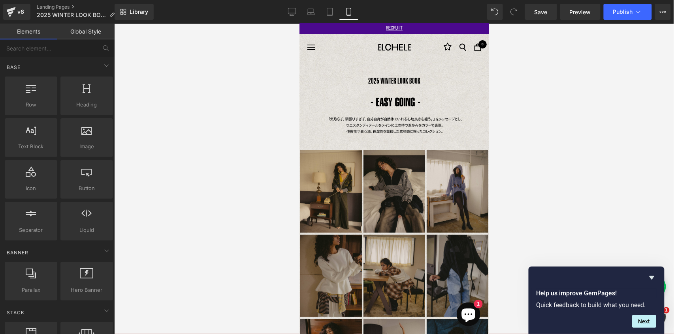
scroll to position [0, 0]
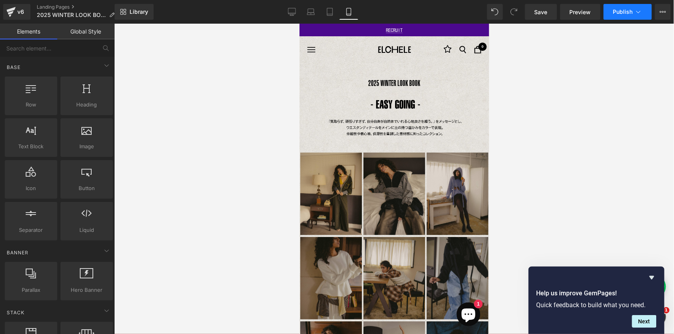
click at [628, 12] on span "Publish" at bounding box center [623, 12] width 20 height 6
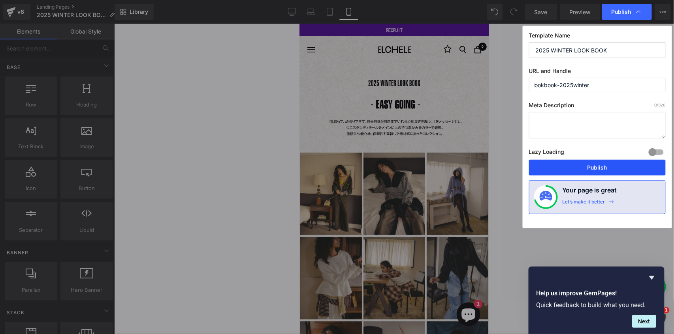
click at [598, 165] on button "Publish" at bounding box center [597, 168] width 137 height 16
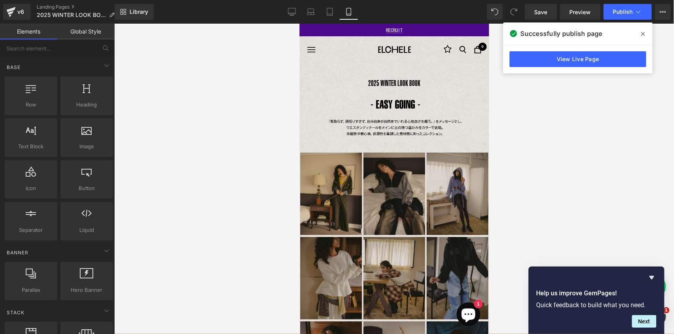
click at [585, 60] on link "View Live Page" at bounding box center [577, 59] width 137 height 16
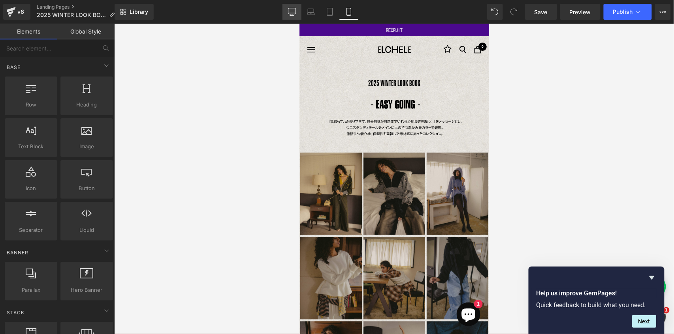
click at [287, 9] on link "Desktop" at bounding box center [291, 12] width 19 height 16
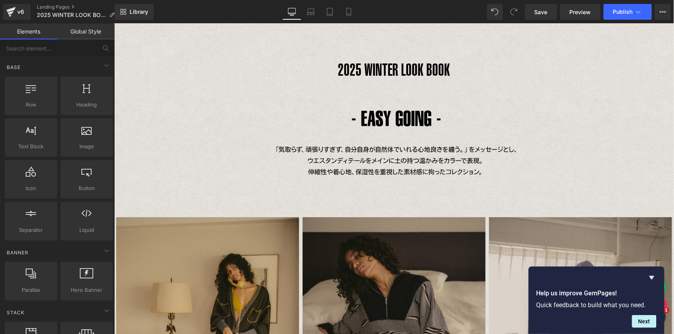
scroll to position [45, 0]
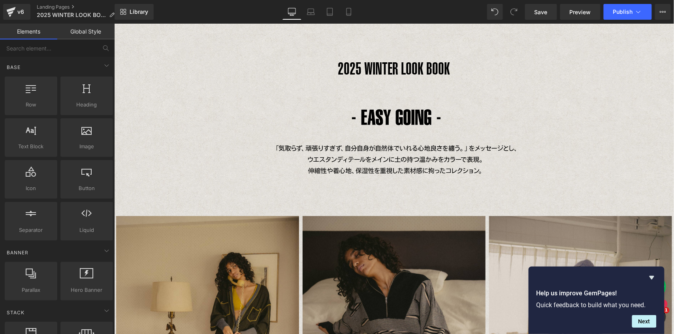
click at [215, 70] on span "Heading" at bounding box center [204, 67] width 21 height 9
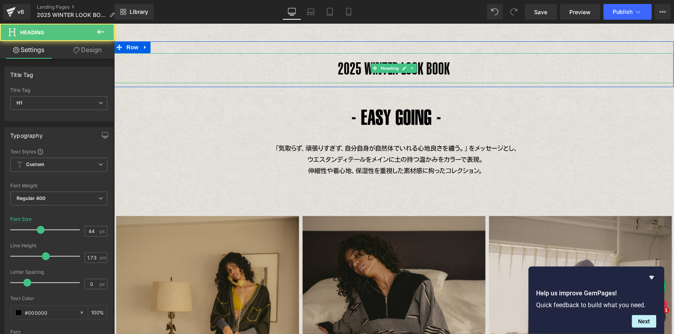
click at [398, 73] on h1 "2025 WINTER LOOK BOOK" at bounding box center [394, 68] width 560 height 30
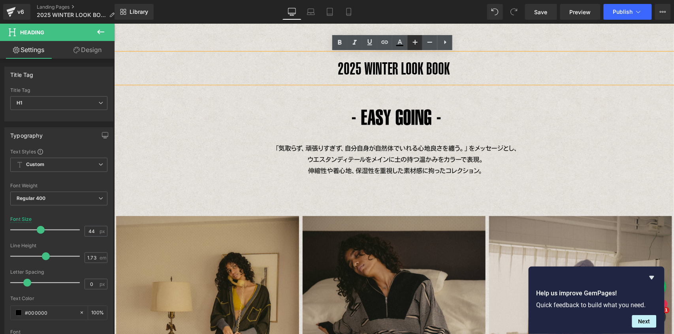
click at [421, 41] on link at bounding box center [414, 42] width 15 height 15
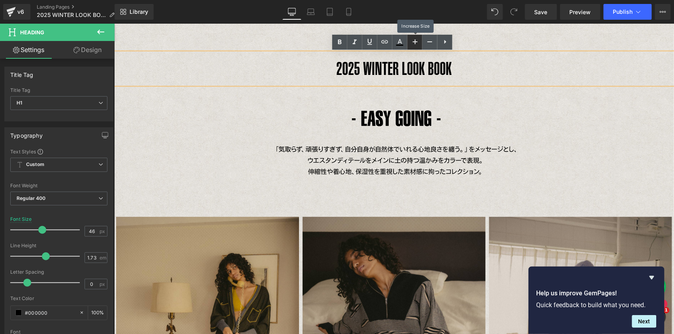
click at [420, 41] on link at bounding box center [414, 42] width 15 height 15
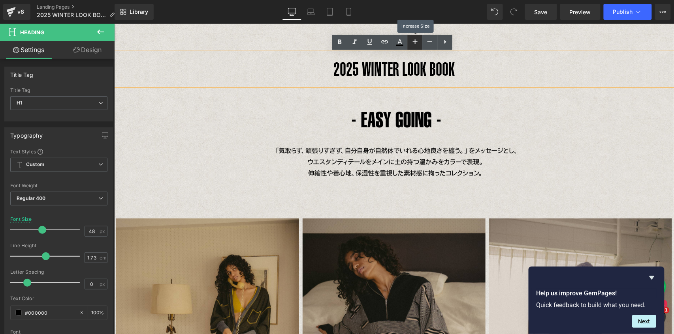
click at [420, 41] on link at bounding box center [414, 42] width 15 height 15
type input "50"
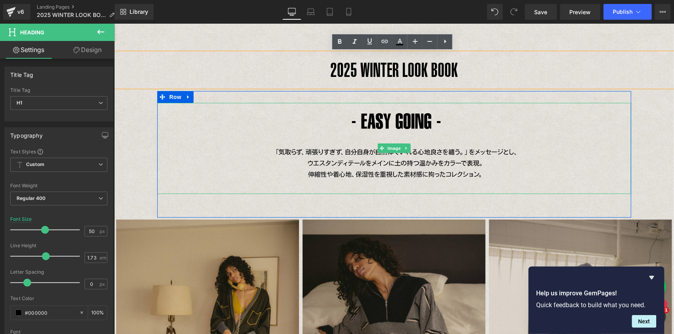
click at [415, 124] on img at bounding box center [394, 149] width 308 height 92
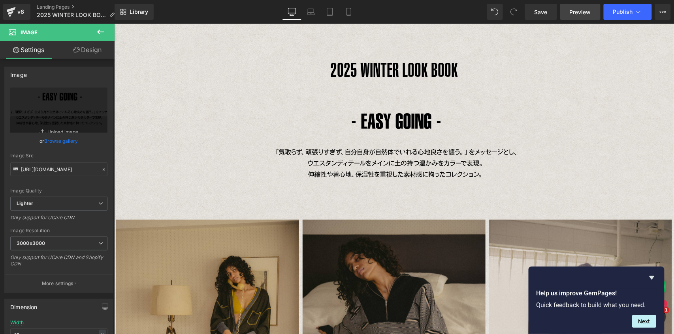
click at [582, 15] on span "Preview" at bounding box center [579, 12] width 21 height 8
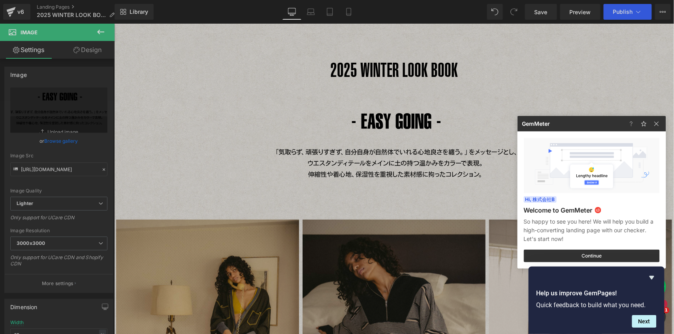
click at [640, 13] on div at bounding box center [337, 167] width 674 height 334
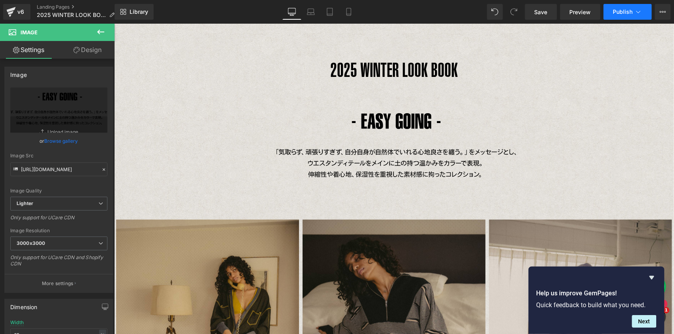
click at [639, 16] on button "Publish" at bounding box center [627, 12] width 48 height 16
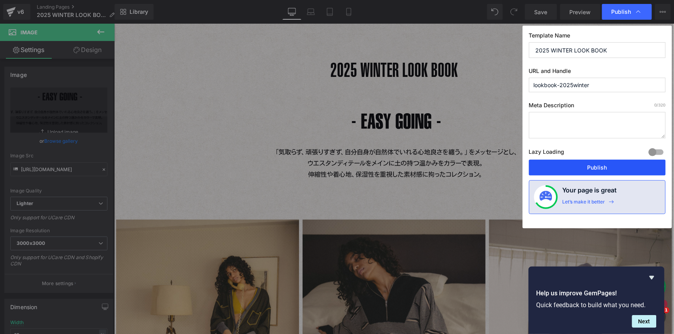
click at [588, 169] on button "Publish" at bounding box center [597, 168] width 137 height 16
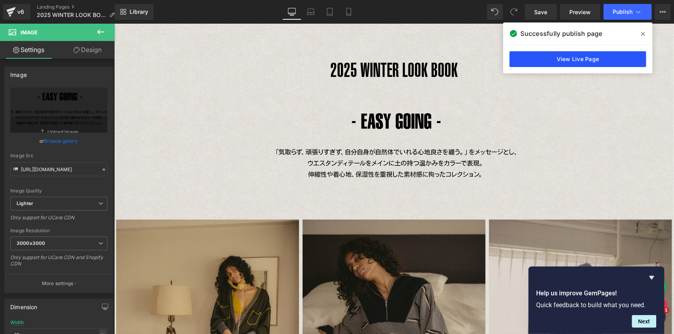
click at [600, 58] on link "View Live Page" at bounding box center [577, 59] width 137 height 16
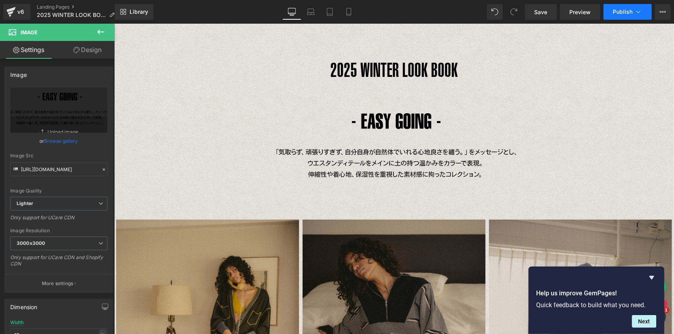
click at [622, 14] on span "Publish" at bounding box center [623, 12] width 20 height 6
